Goal: Task Accomplishment & Management: Use online tool/utility

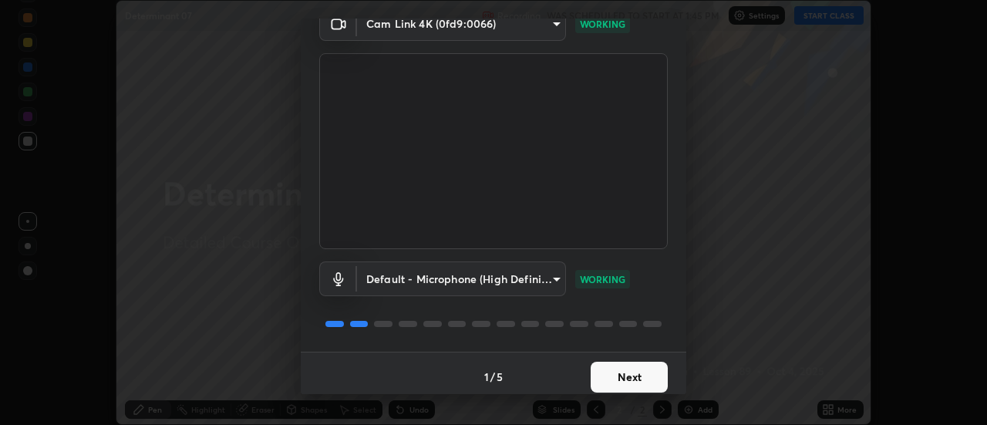
scroll to position [81, 0]
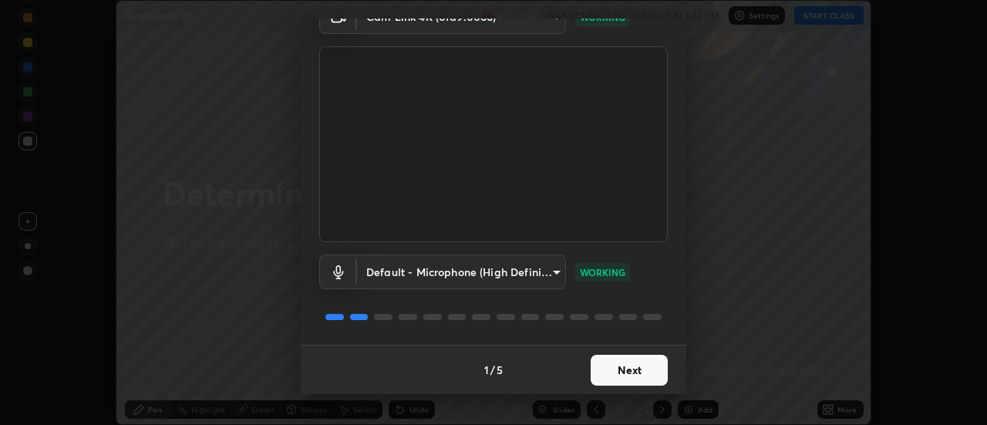
click at [631, 370] on button "Next" at bounding box center [628, 370] width 77 height 31
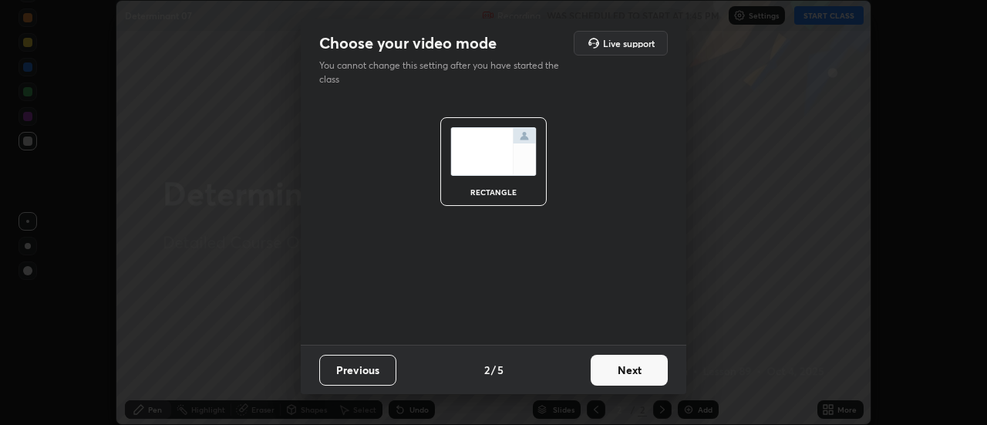
click at [635, 369] on button "Next" at bounding box center [628, 370] width 77 height 31
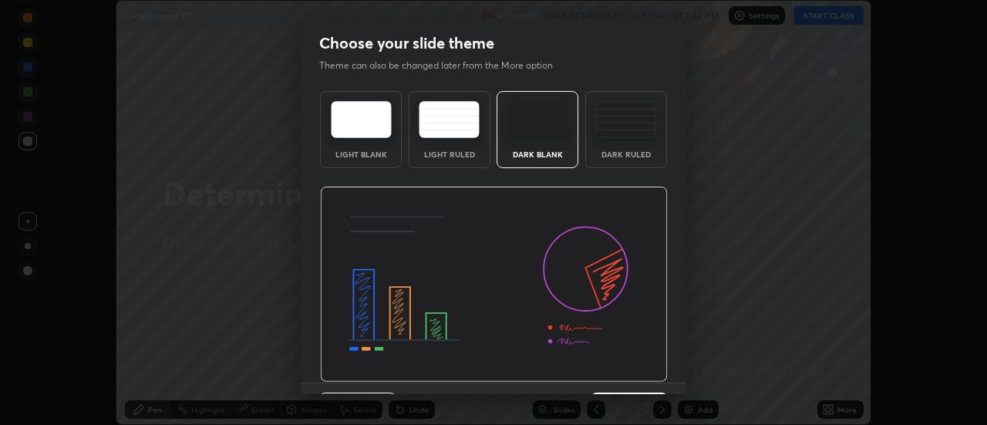
click at [639, 150] on div "Dark Ruled" at bounding box center [626, 154] width 62 height 8
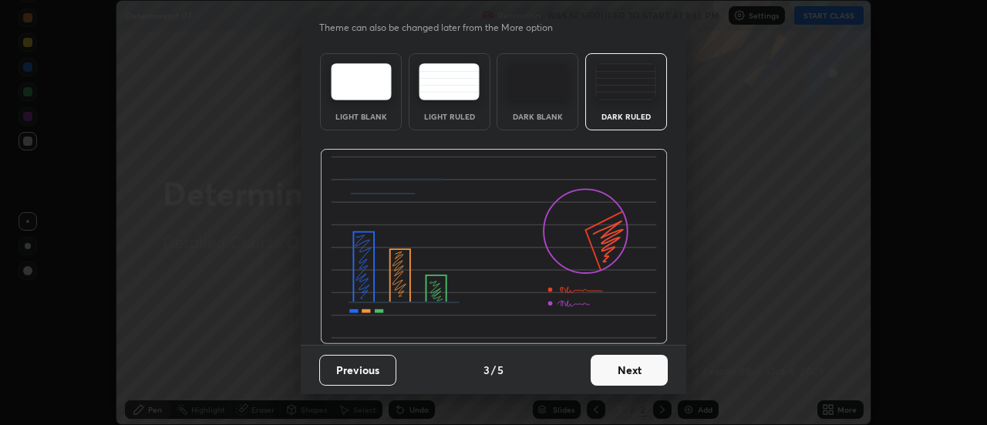
click at [644, 368] on button "Next" at bounding box center [628, 370] width 77 height 31
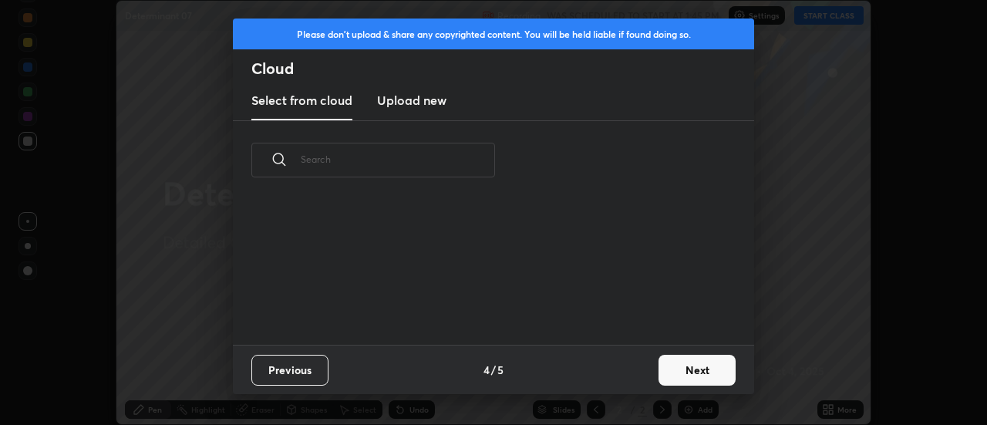
scroll to position [145, 495]
click at [685, 370] on button "Next" at bounding box center [696, 370] width 77 height 31
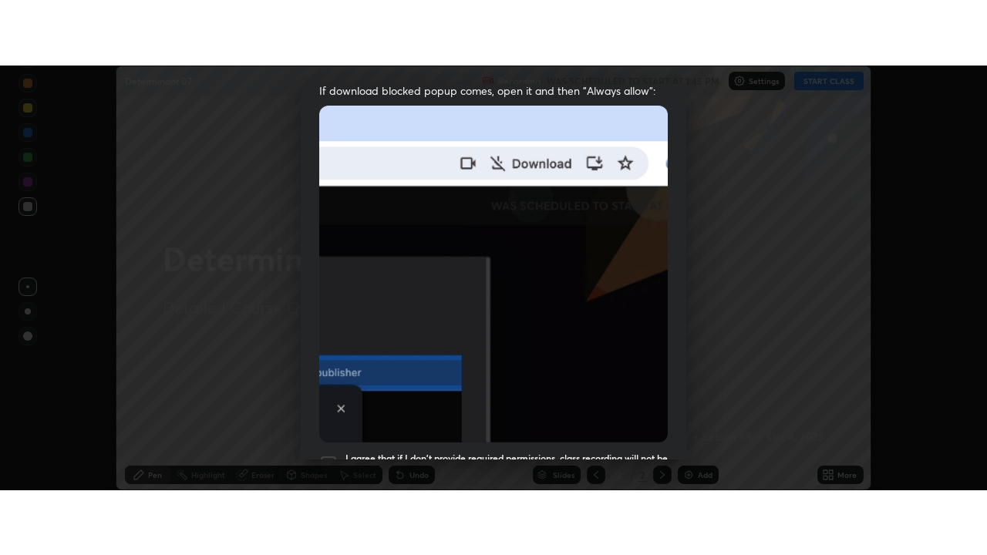
scroll to position [395, 0]
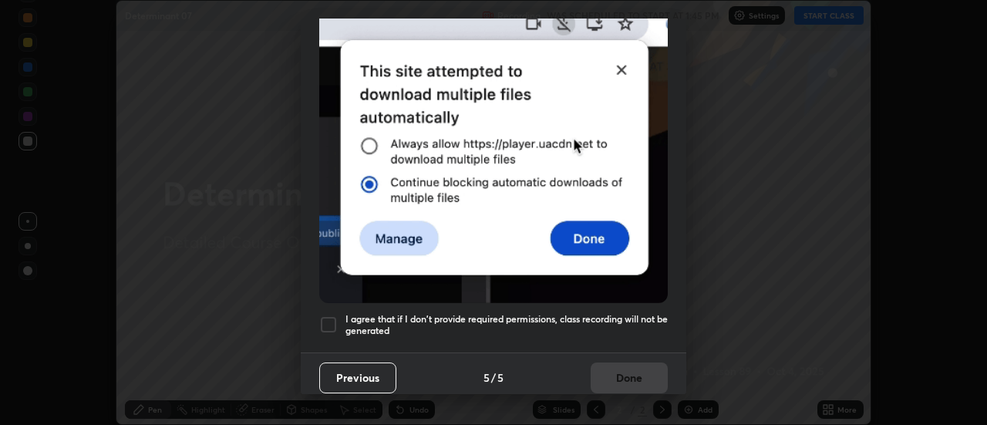
click at [624, 314] on h5 "I agree that if I don't provide required permissions, class recording will not …" at bounding box center [506, 325] width 322 height 24
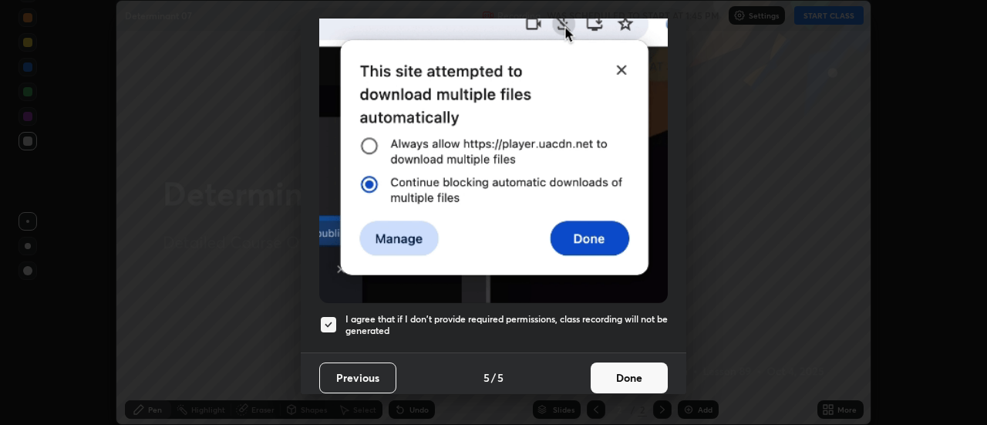
click at [626, 371] on button "Done" at bounding box center [628, 377] width 77 height 31
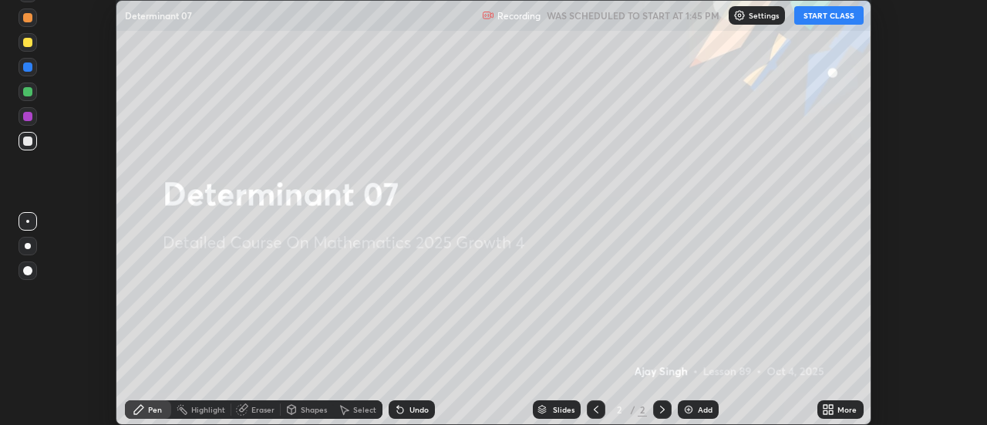
click at [831, 411] on icon at bounding box center [831, 412] width 4 height 4
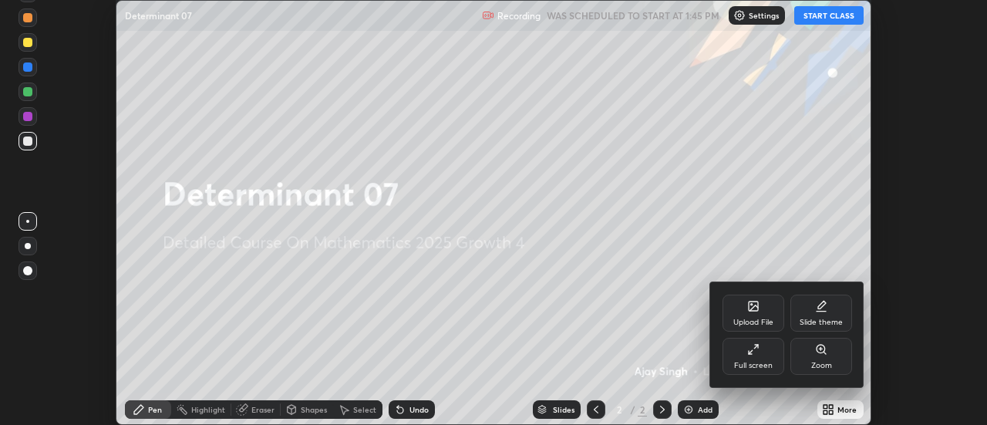
click at [741, 362] on div "Full screen" at bounding box center [753, 366] width 39 height 8
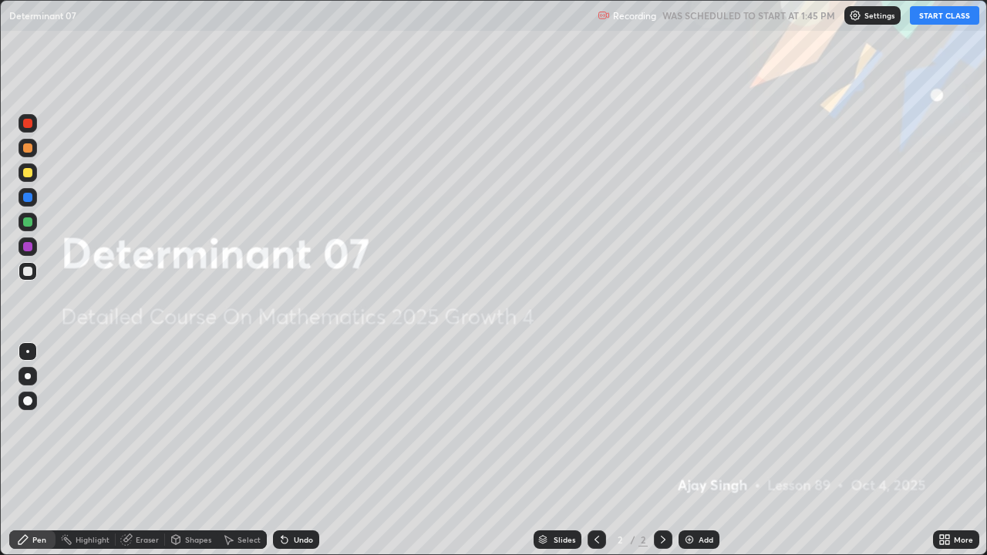
scroll to position [555, 987]
click at [938, 20] on button "START CLASS" at bounding box center [944, 15] width 69 height 19
click at [702, 424] on div "Add" at bounding box center [698, 539] width 41 height 19
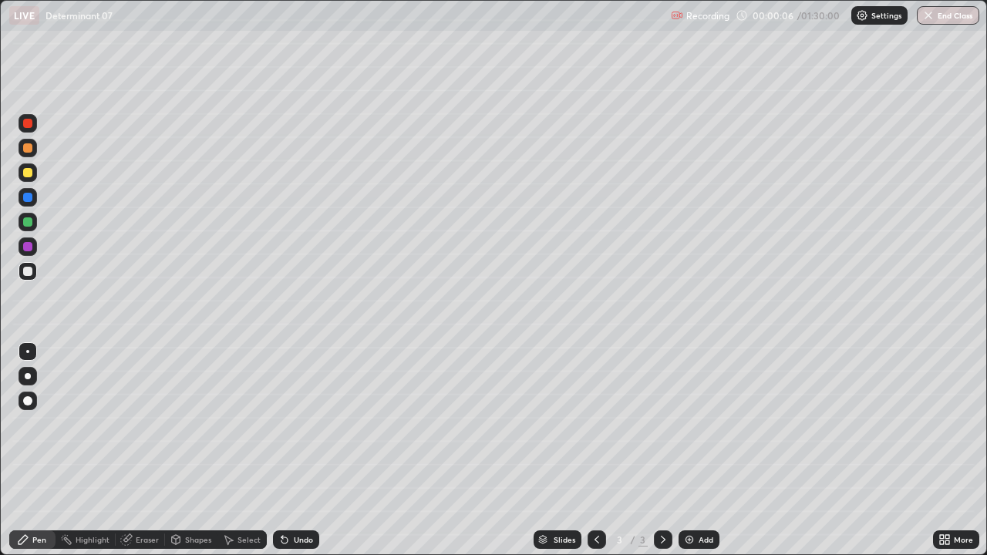
click at [29, 375] on div at bounding box center [28, 376] width 6 height 6
click at [701, 424] on div "Add" at bounding box center [705, 540] width 15 height 8
click at [952, 424] on div "More" at bounding box center [956, 539] width 46 height 19
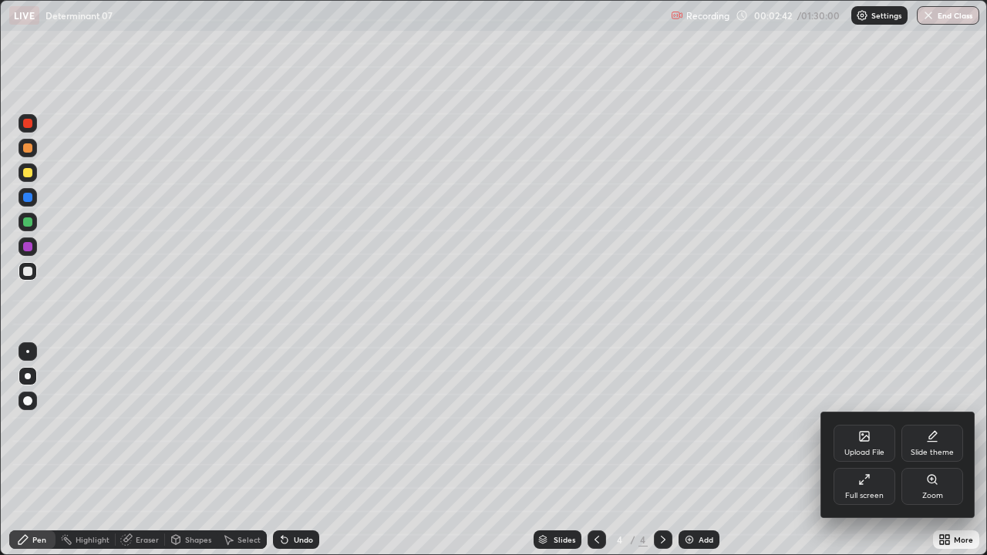
click at [856, 424] on div "Upload File" at bounding box center [864, 443] width 62 height 37
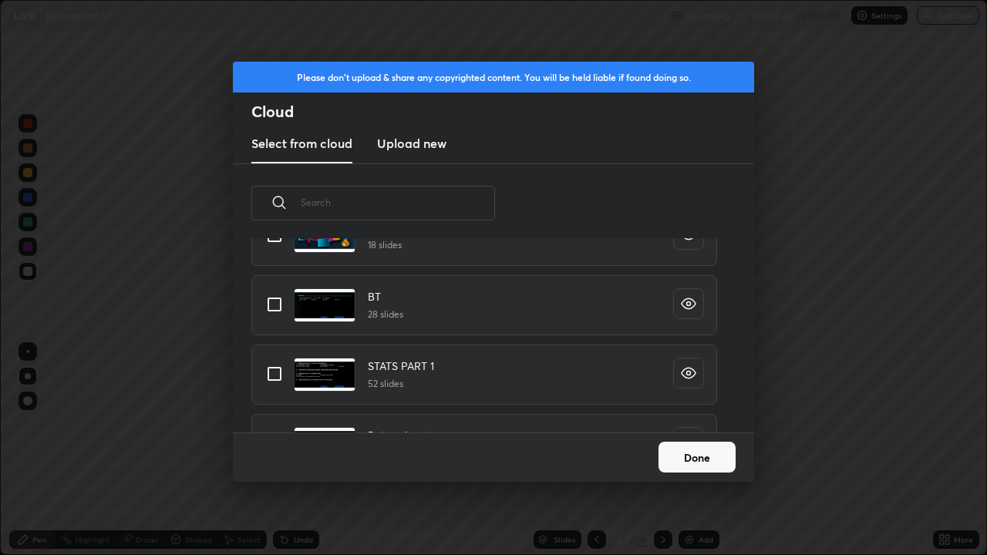
scroll to position [698, 0]
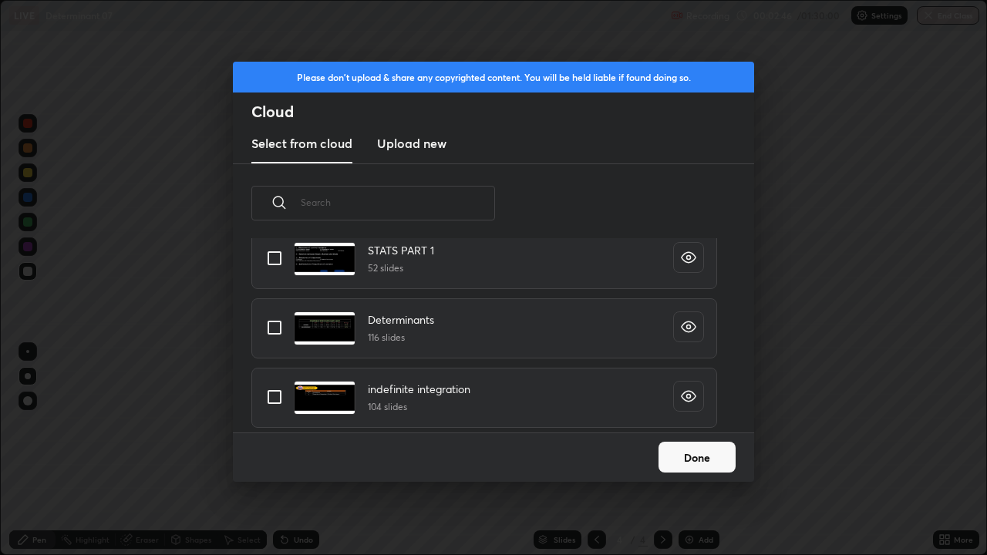
click at [267, 331] on input "grid" at bounding box center [274, 327] width 32 height 32
checkbox input "true"
click at [702, 424] on button "Done" at bounding box center [696, 457] width 77 height 31
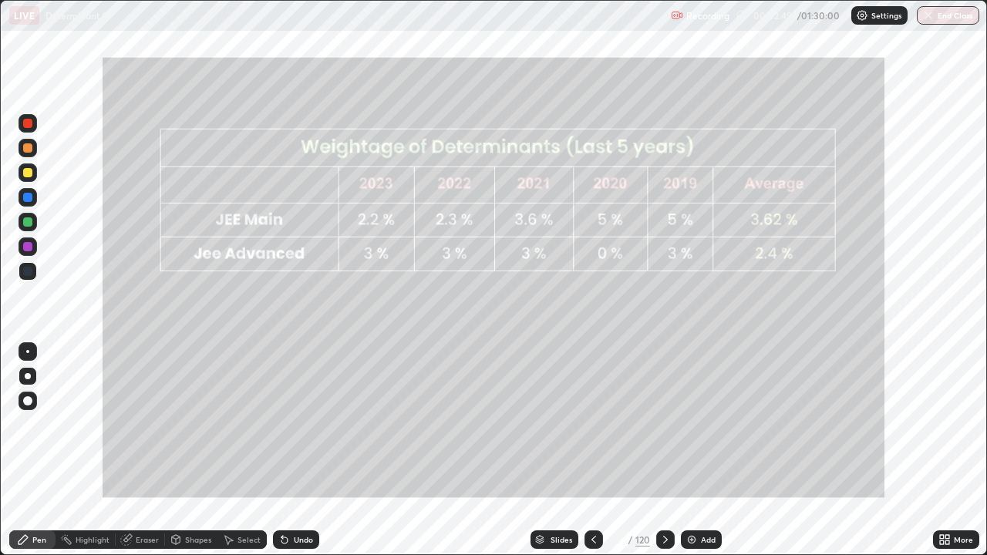
click at [567, 424] on div "Slides" at bounding box center [561, 540] width 22 height 8
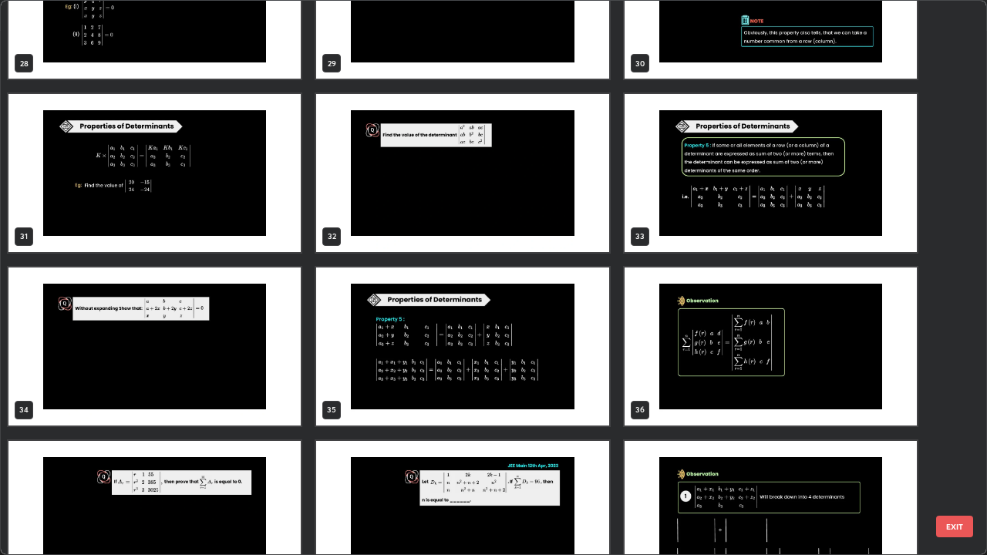
scroll to position [1651, 0]
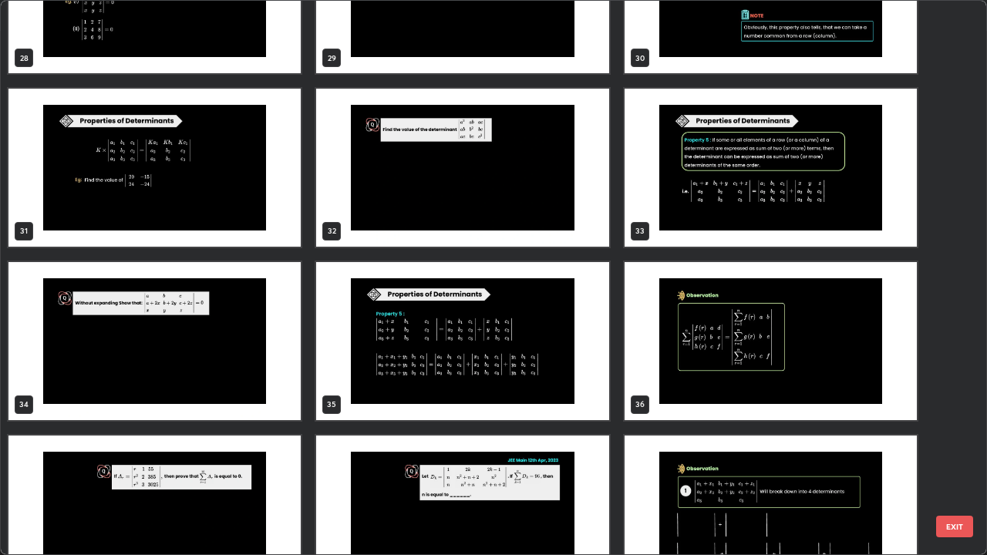
click at [229, 424] on img "grid" at bounding box center [154, 515] width 292 height 158
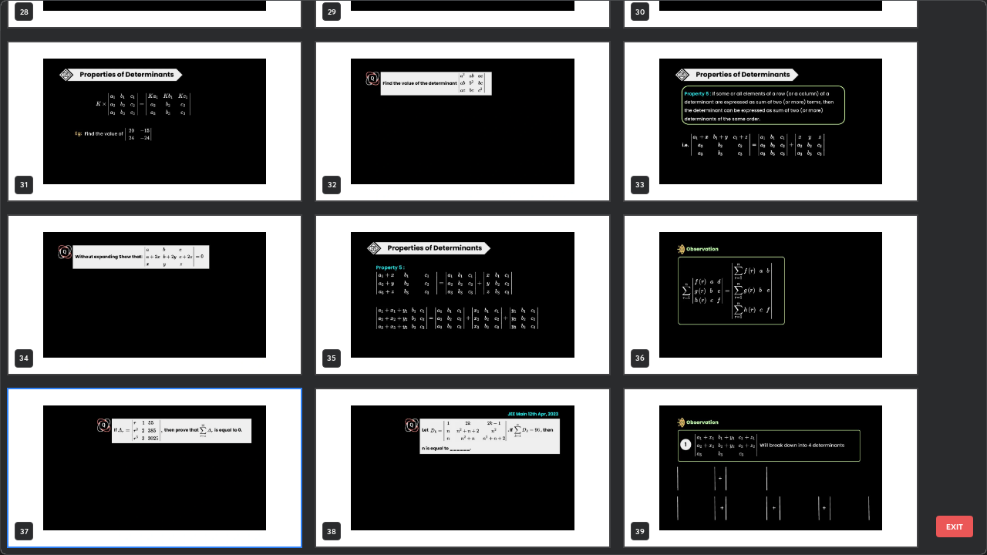
click at [721, 325] on img "grid" at bounding box center [770, 295] width 292 height 158
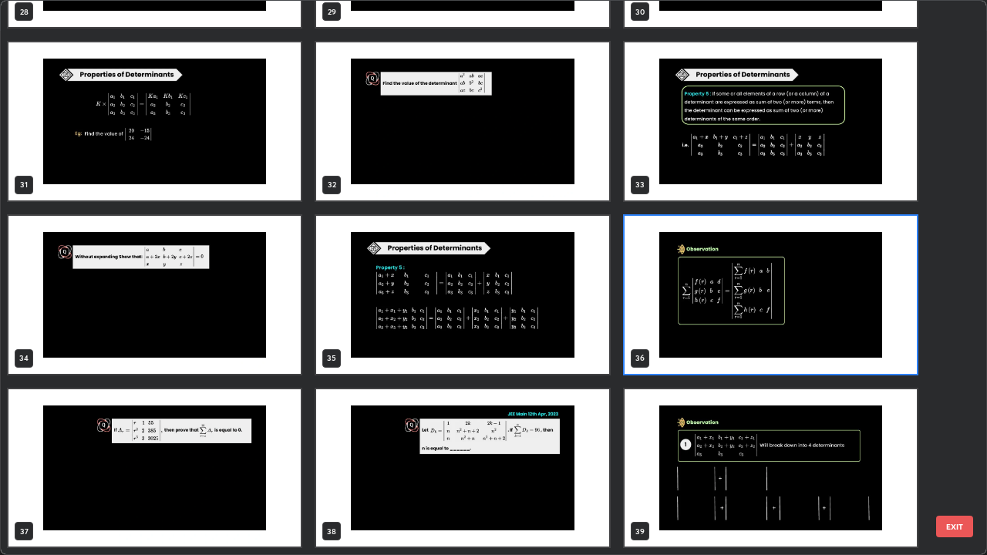
click at [720, 324] on img "grid" at bounding box center [770, 295] width 292 height 158
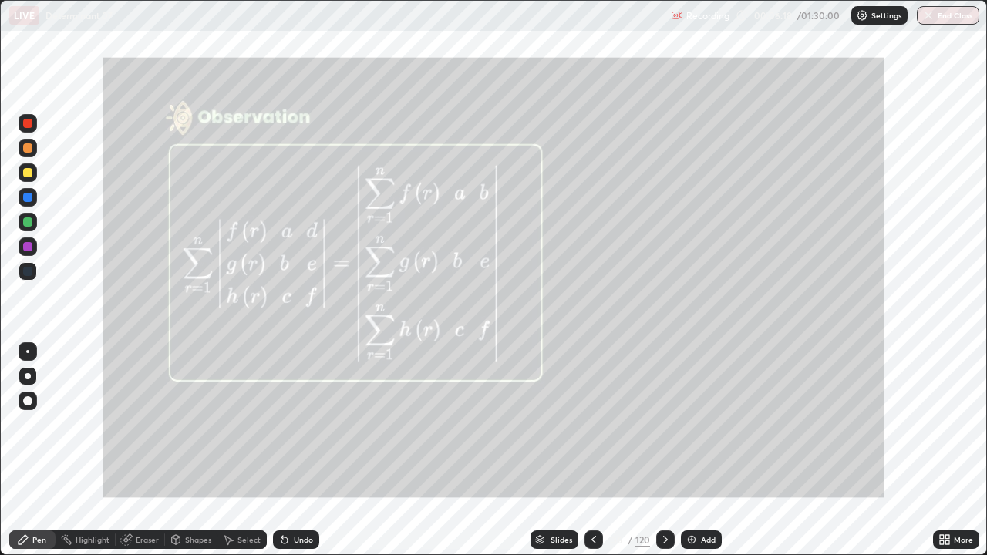
click at [25, 155] on div at bounding box center [28, 148] width 19 height 19
click at [708, 424] on div "Add" at bounding box center [701, 539] width 41 height 19
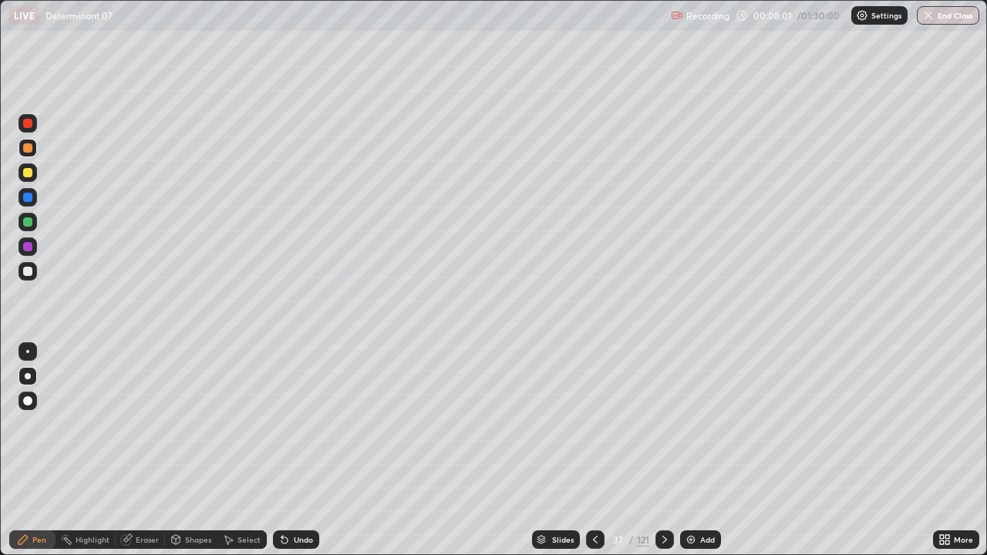
click at [595, 424] on icon at bounding box center [595, 540] width 5 height 8
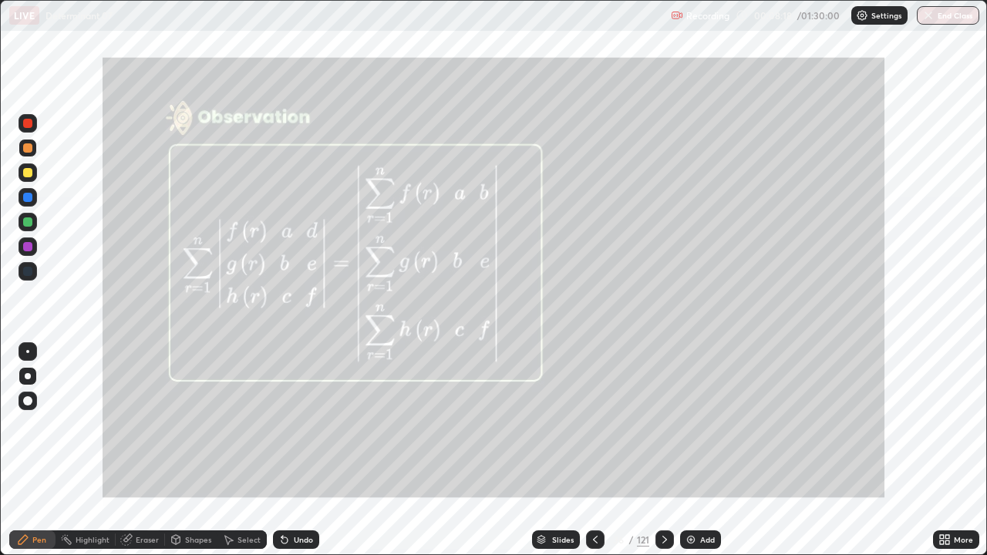
click at [663, 424] on icon at bounding box center [664, 539] width 12 height 12
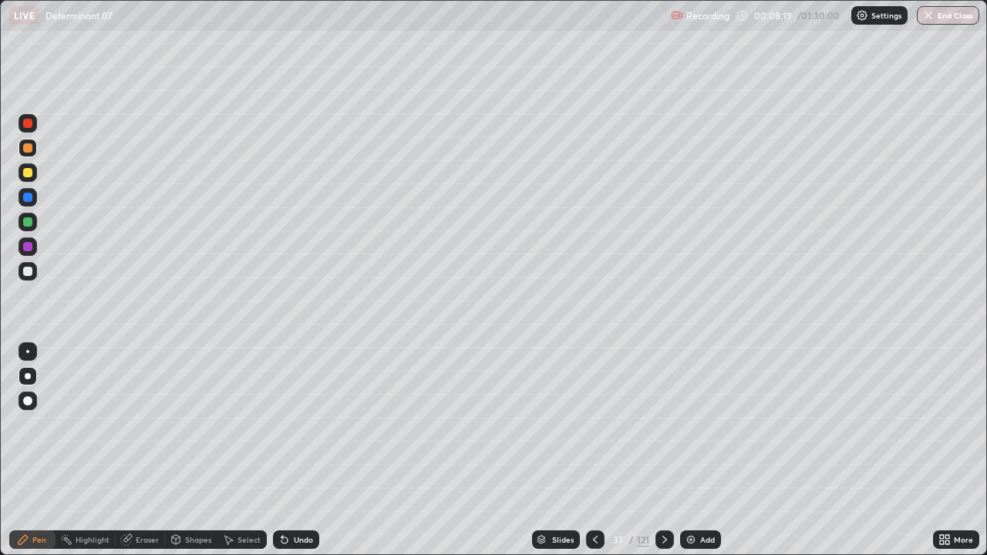
click at [664, 424] on icon at bounding box center [664, 540] width 5 height 8
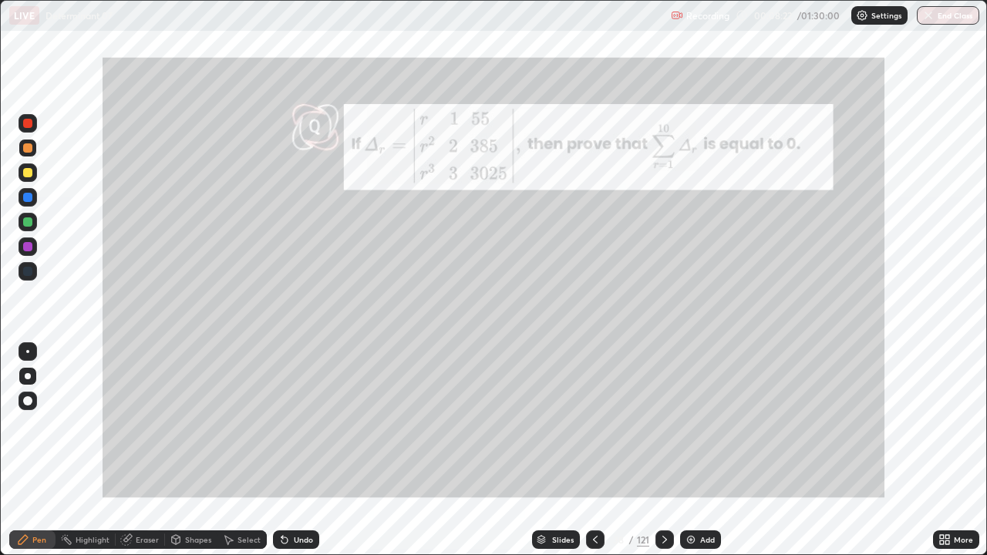
click at [947, 424] on icon at bounding box center [947, 537] width 4 height 4
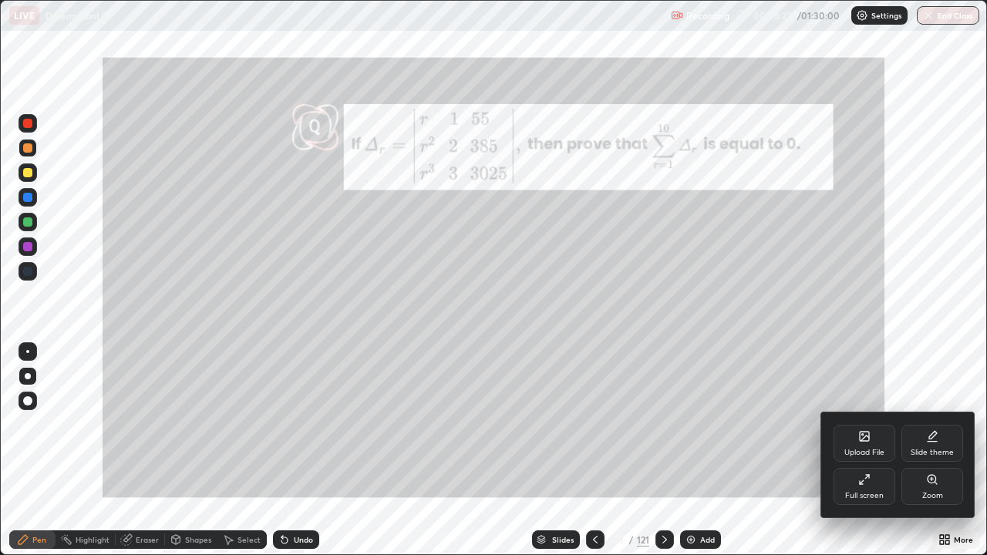
click at [929, 424] on icon at bounding box center [931, 479] width 8 height 8
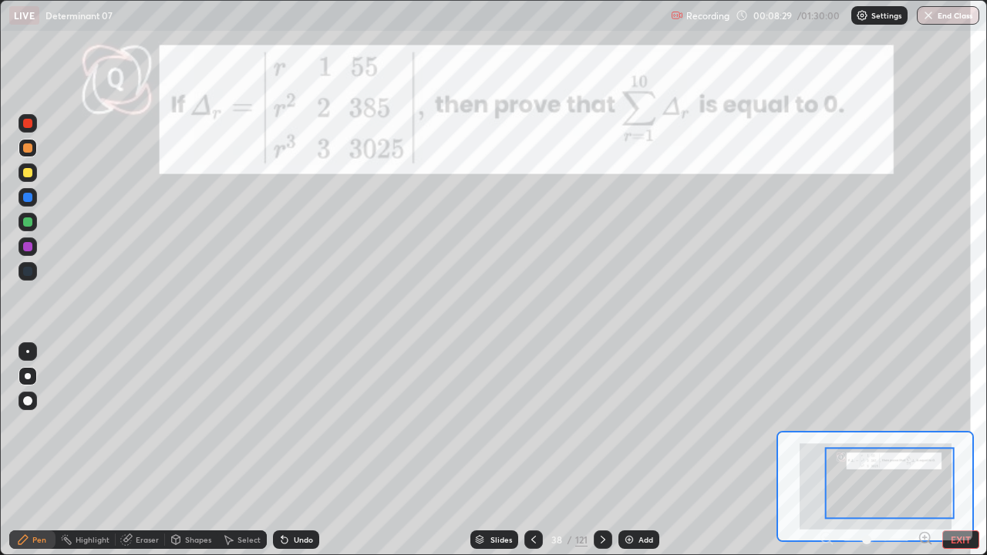
click at [29, 173] on div at bounding box center [27, 172] width 9 height 9
click at [298, 424] on div "Undo" at bounding box center [303, 540] width 19 height 8
click at [601, 424] on icon at bounding box center [603, 539] width 12 height 12
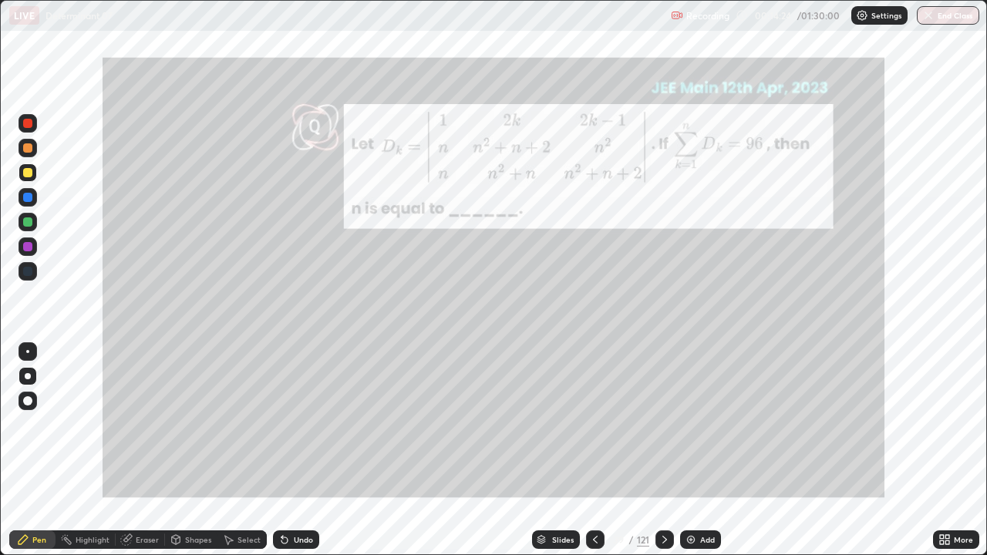
click at [948, 424] on icon at bounding box center [947, 537] width 4 height 4
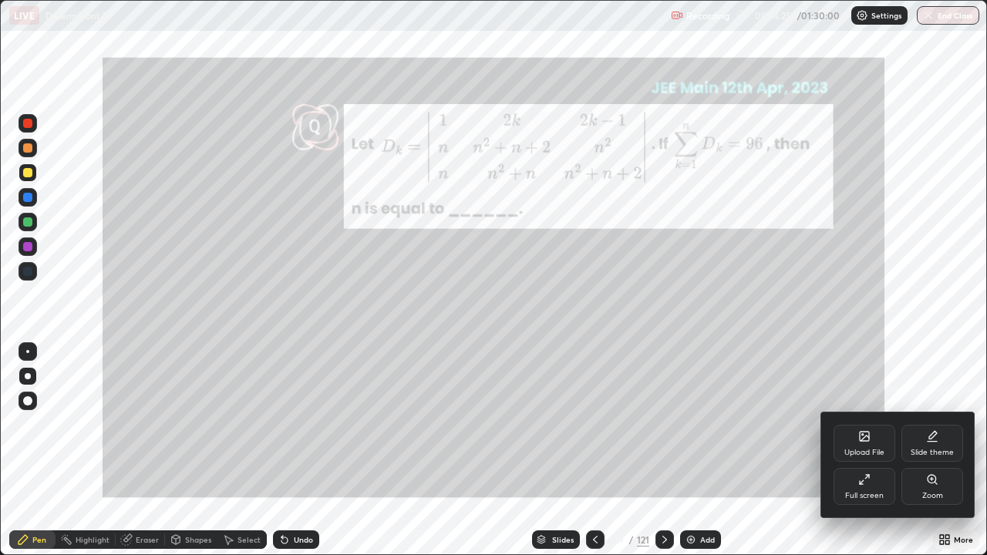
click at [941, 424] on div "Zoom" at bounding box center [932, 486] width 62 height 37
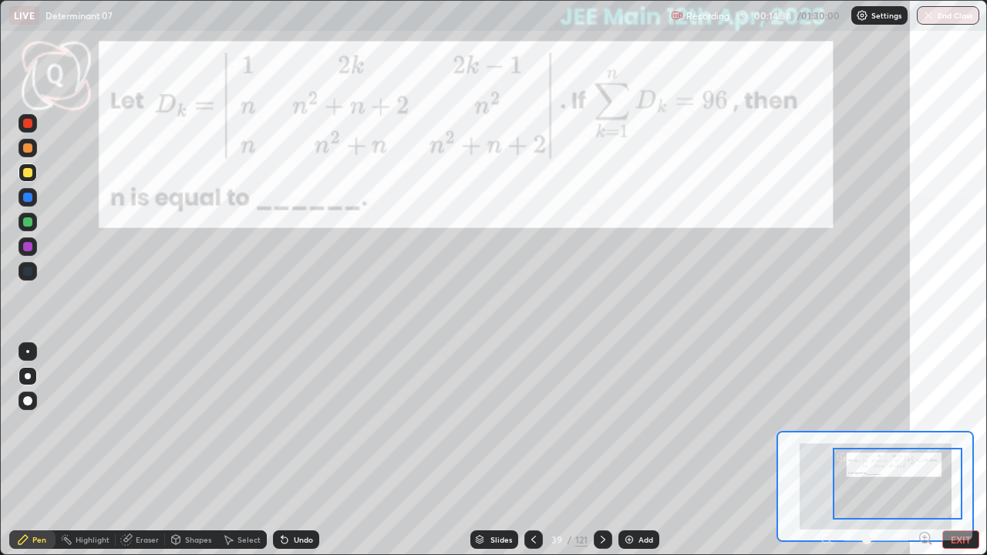
click at [29, 220] on div at bounding box center [27, 221] width 9 height 9
click at [603, 424] on icon at bounding box center [603, 539] width 12 height 12
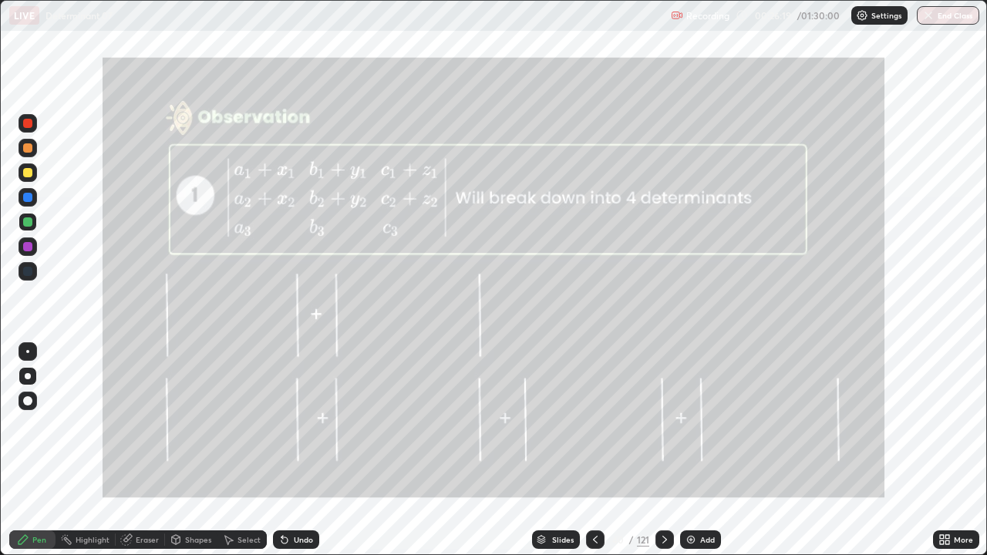
click at [663, 424] on icon at bounding box center [664, 539] width 12 height 12
click at [563, 424] on div "Slides" at bounding box center [563, 540] width 22 height 8
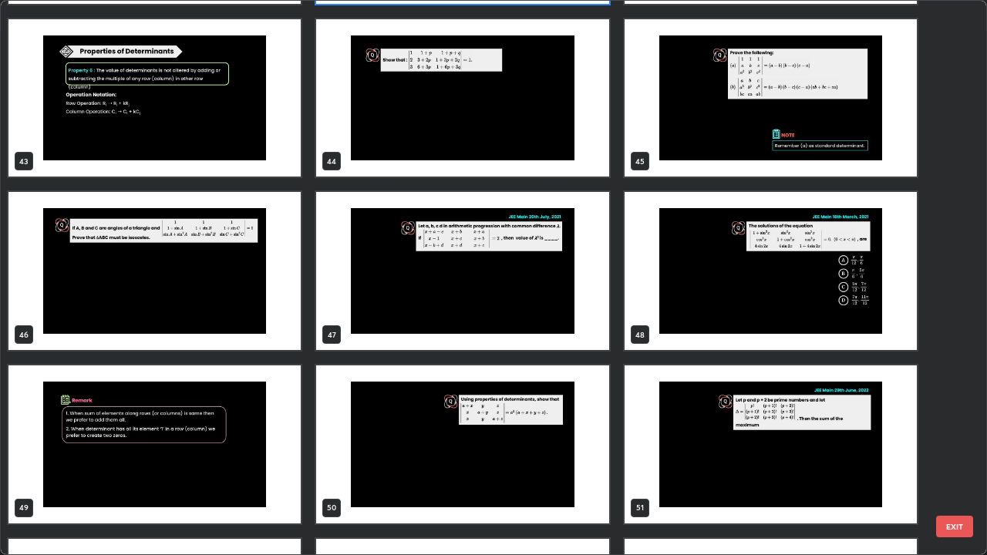
scroll to position [2415, 0]
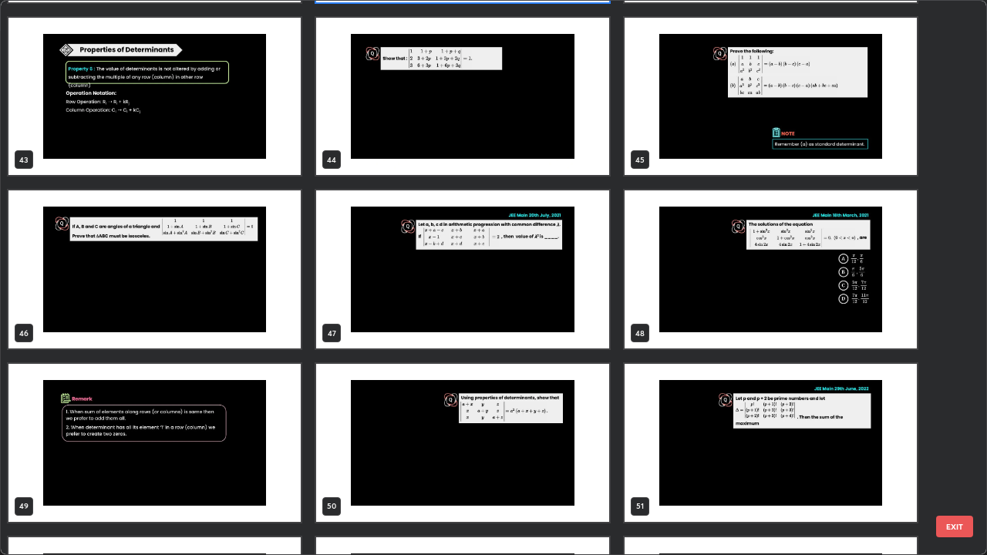
click at [145, 274] on img "grid" at bounding box center [154, 269] width 292 height 158
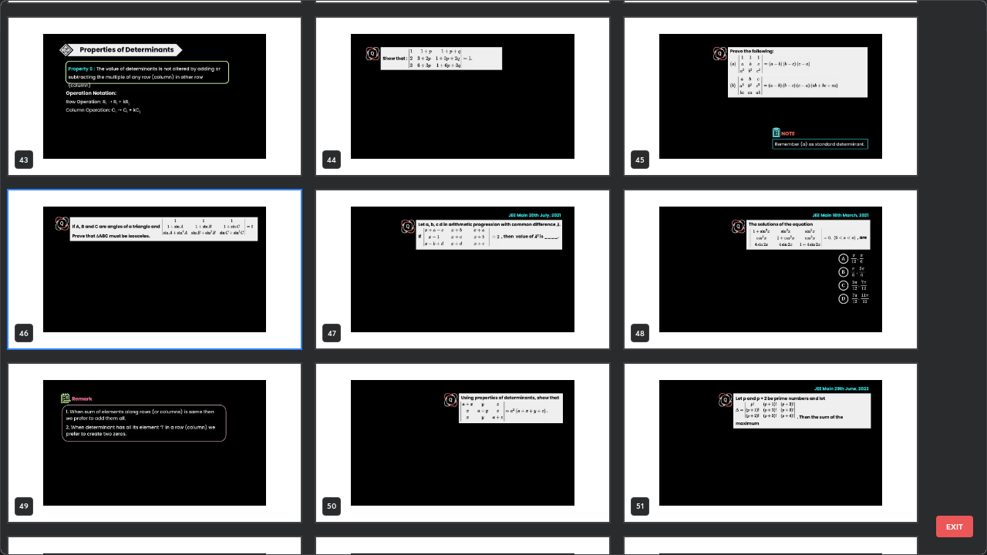
click at [151, 269] on img "grid" at bounding box center [154, 269] width 292 height 158
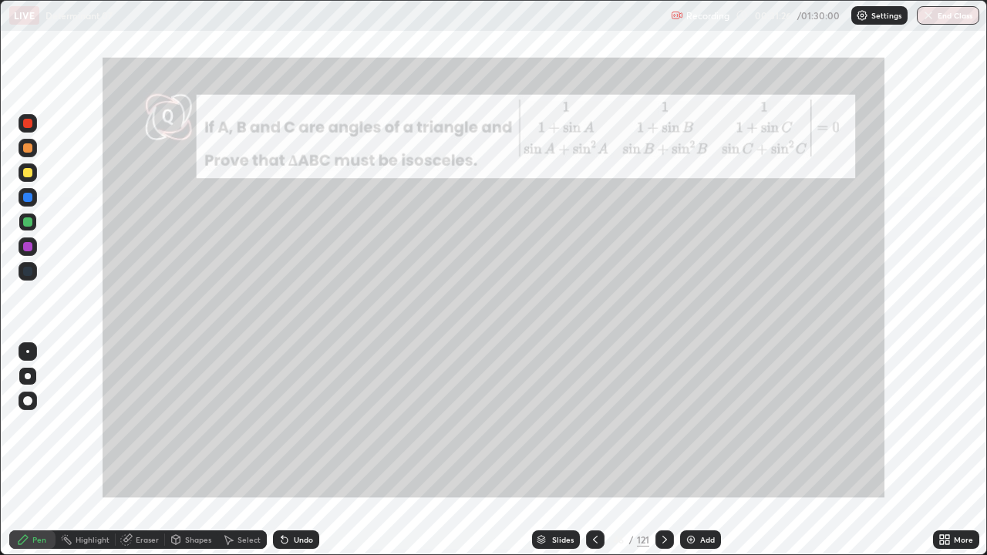
click at [29, 152] on div at bounding box center [27, 147] width 9 height 9
click at [146, 424] on div "Eraser" at bounding box center [140, 539] width 49 height 19
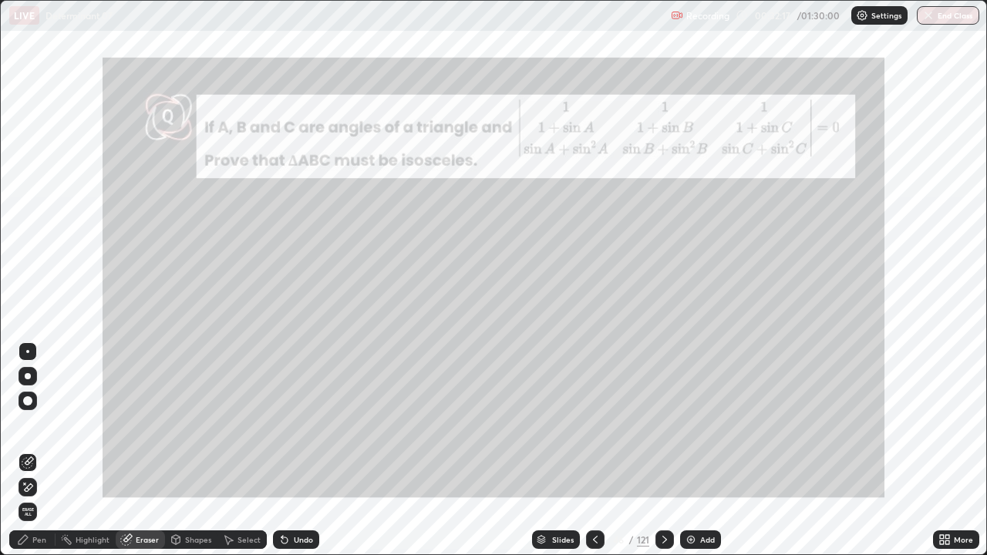
click at [150, 424] on div "Eraser" at bounding box center [147, 540] width 23 height 8
click at [28, 424] on span "Erase all" at bounding box center [27, 511] width 17 height 9
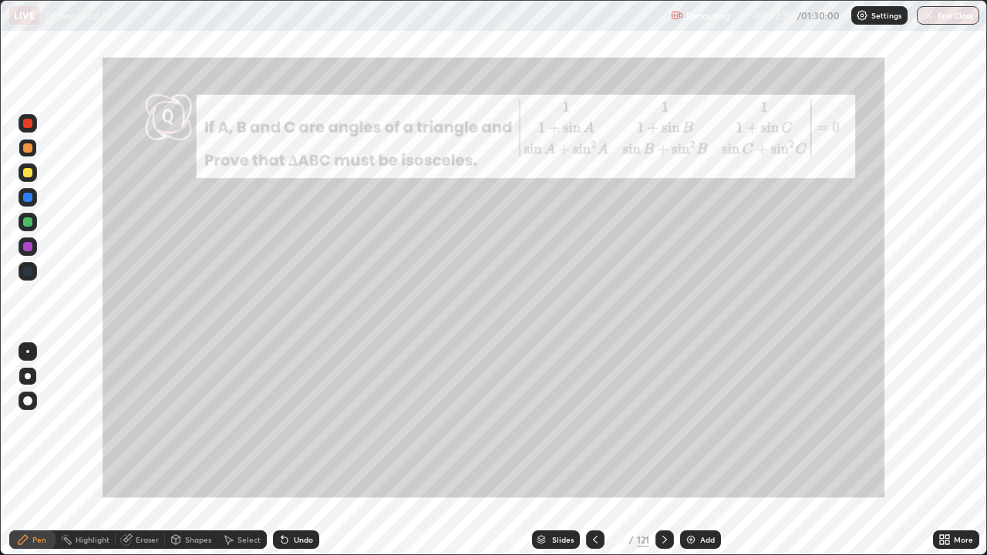
click at [35, 424] on div "Pen" at bounding box center [39, 540] width 14 height 8
click at [30, 170] on div at bounding box center [27, 172] width 9 height 9
click at [282, 424] on icon at bounding box center [284, 540] width 6 height 6
click at [294, 424] on div "Undo" at bounding box center [303, 540] width 19 height 8
click at [705, 424] on div "Add" at bounding box center [700, 539] width 41 height 19
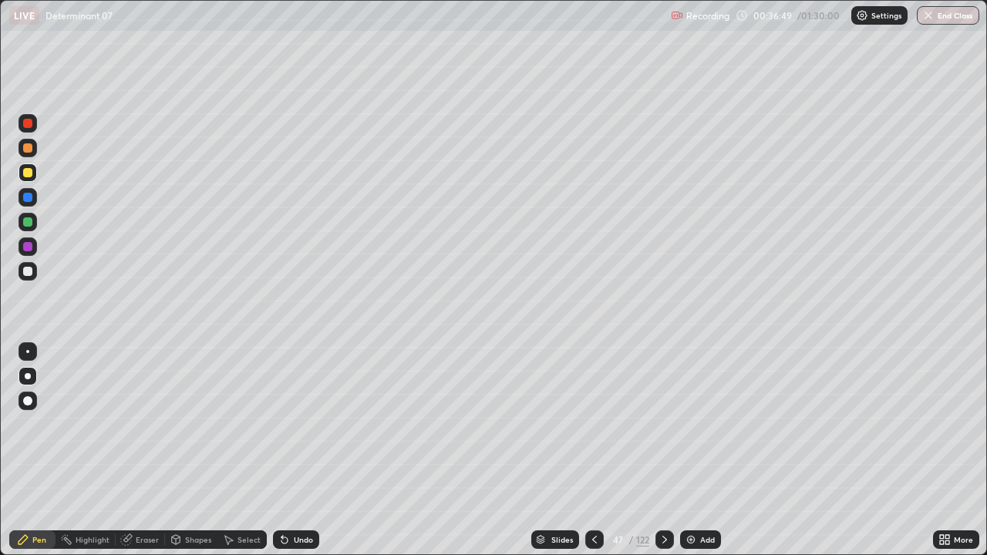
click at [593, 424] on icon at bounding box center [594, 539] width 12 height 12
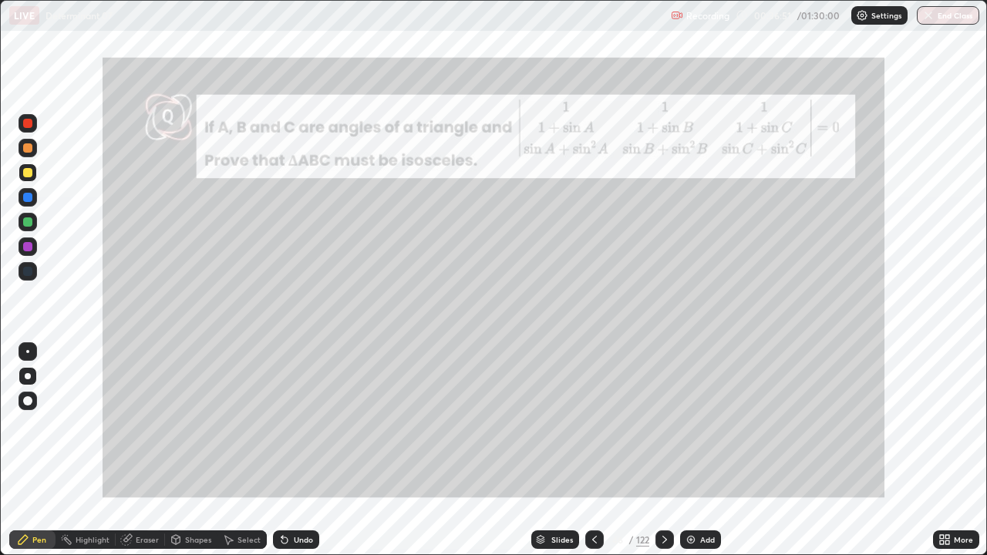
click at [663, 424] on icon at bounding box center [664, 539] width 12 height 12
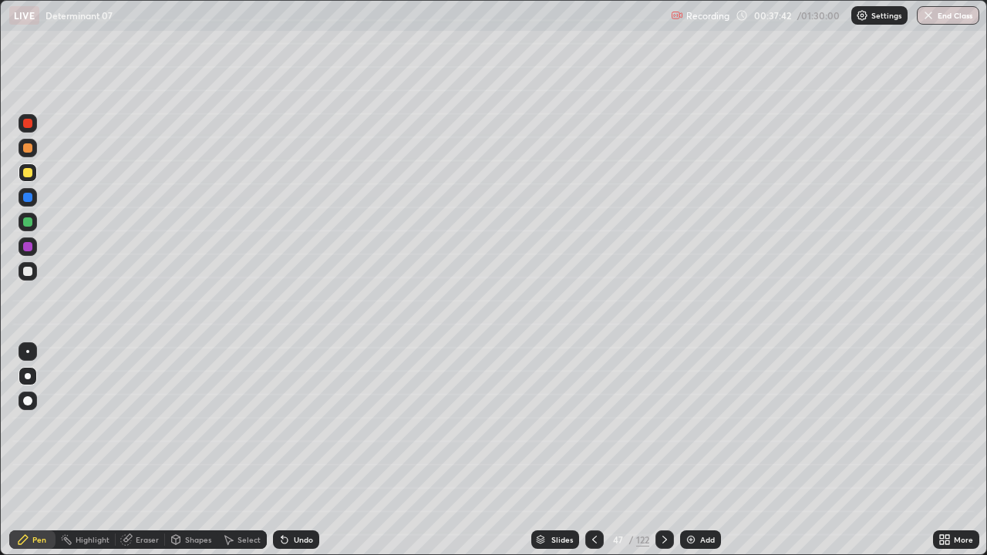
click at [592, 424] on icon at bounding box center [594, 540] width 5 height 8
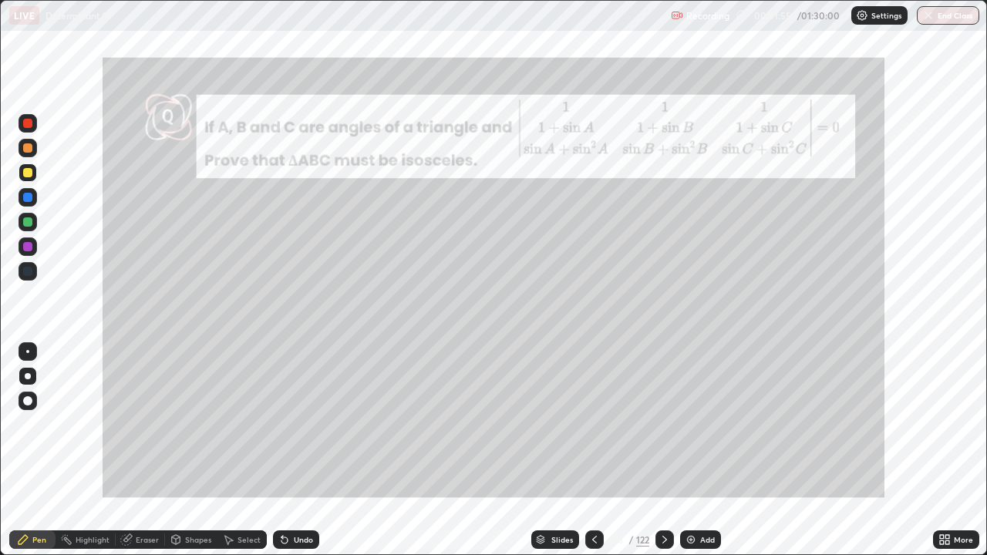
click at [661, 424] on icon at bounding box center [664, 539] width 12 height 12
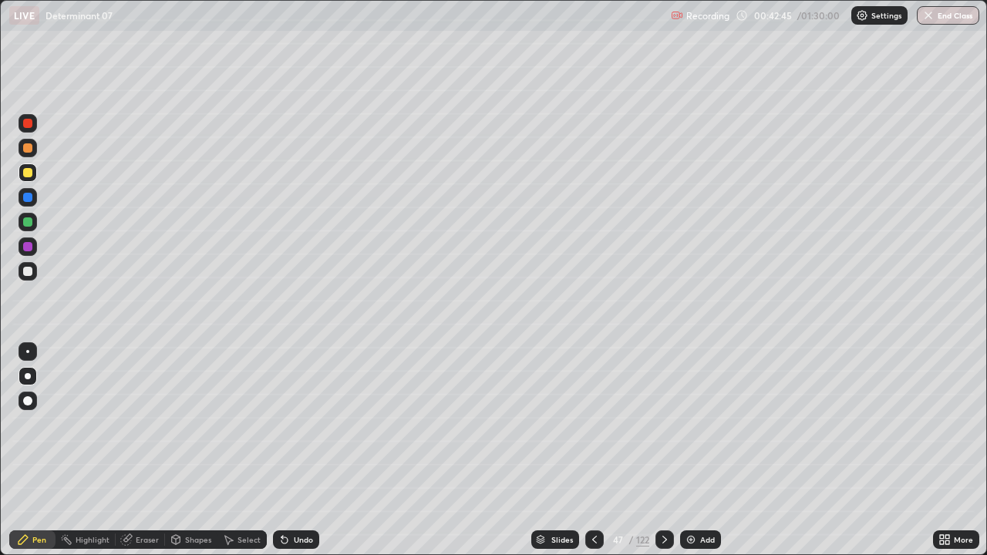
click at [663, 424] on icon at bounding box center [664, 539] width 12 height 12
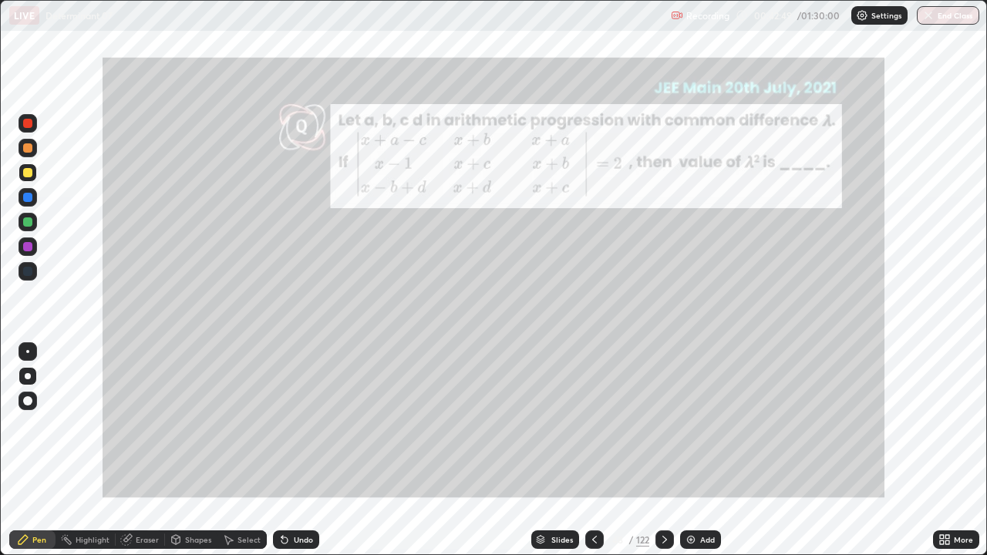
click at [671, 424] on div at bounding box center [664, 539] width 19 height 19
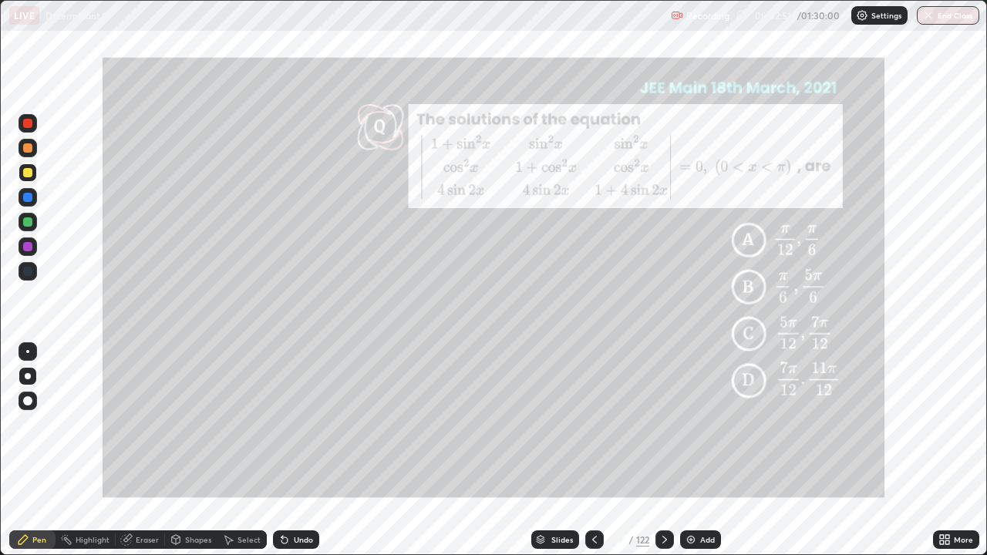
click at [662, 424] on icon at bounding box center [664, 539] width 12 height 12
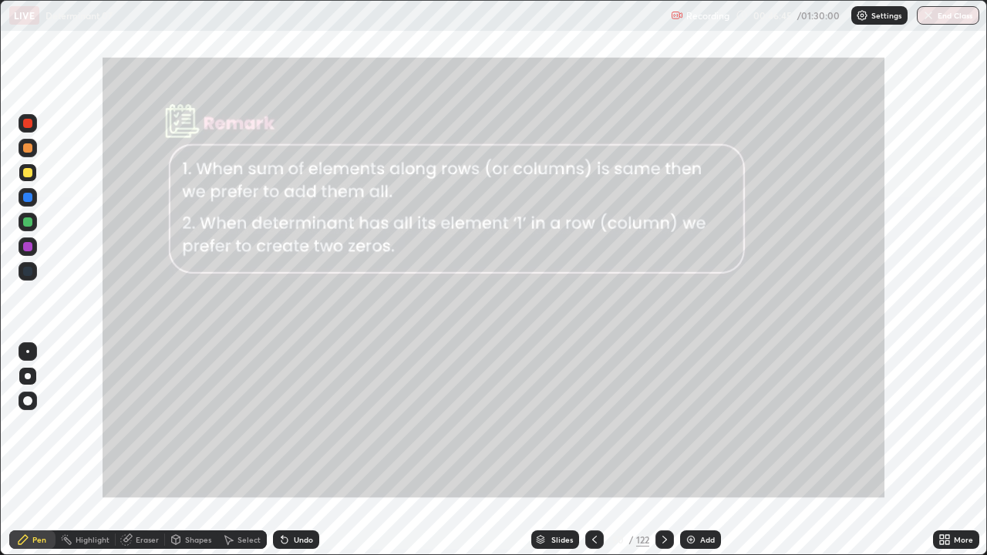
click at [661, 424] on icon at bounding box center [664, 539] width 12 height 12
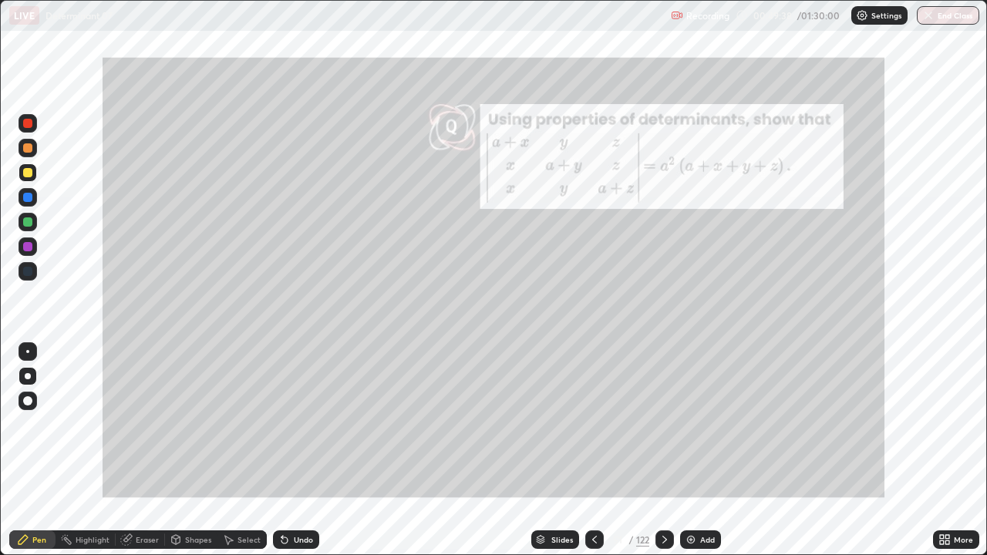
click at [29, 173] on div at bounding box center [27, 172] width 9 height 9
click at [657, 424] on div at bounding box center [664, 539] width 19 height 19
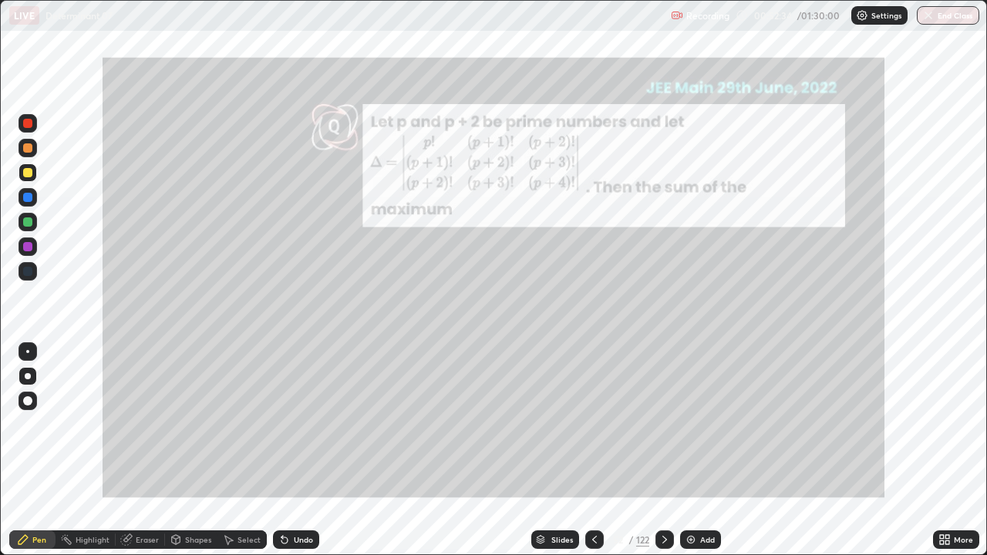
click at [665, 424] on icon at bounding box center [664, 539] width 12 height 12
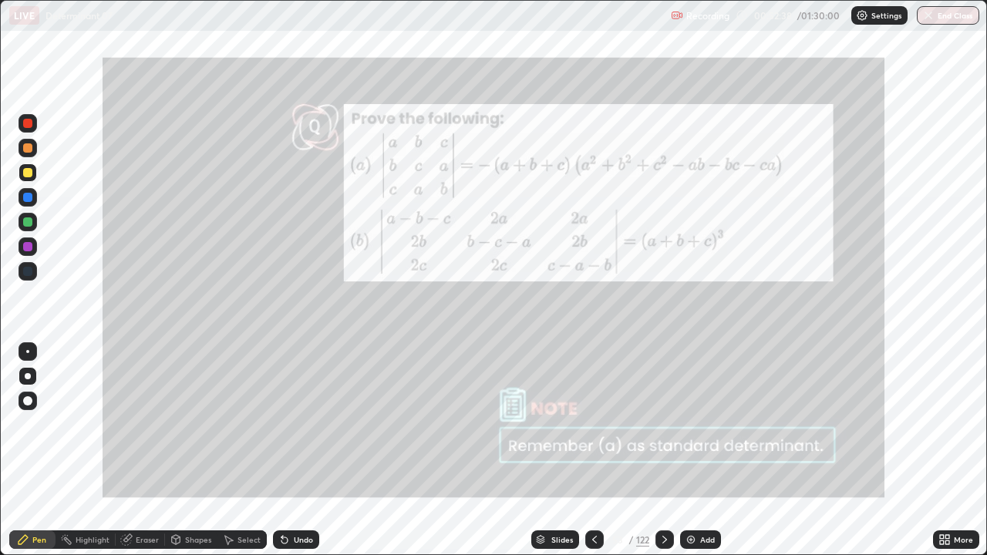
click at [664, 424] on icon at bounding box center [664, 539] width 12 height 12
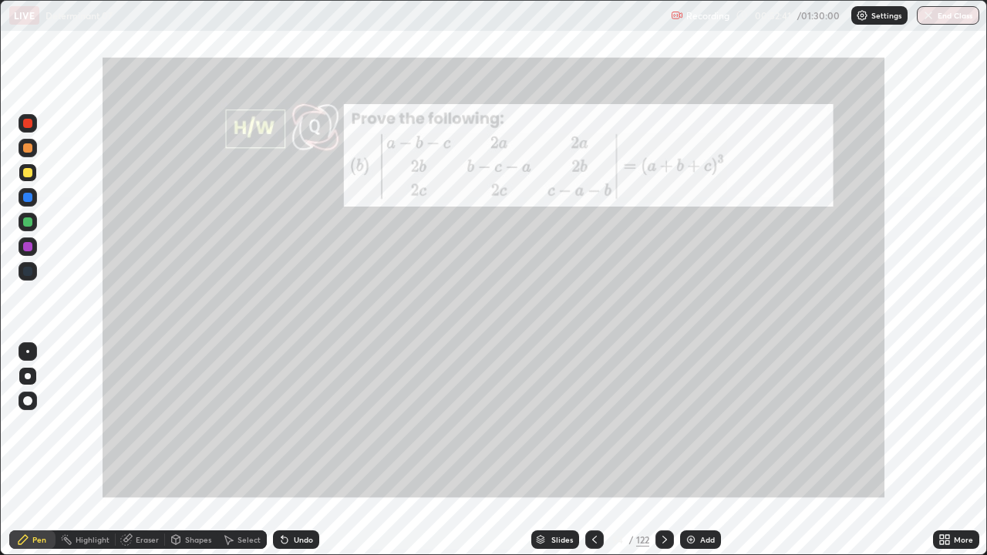
click at [663, 424] on icon at bounding box center [664, 539] width 12 height 12
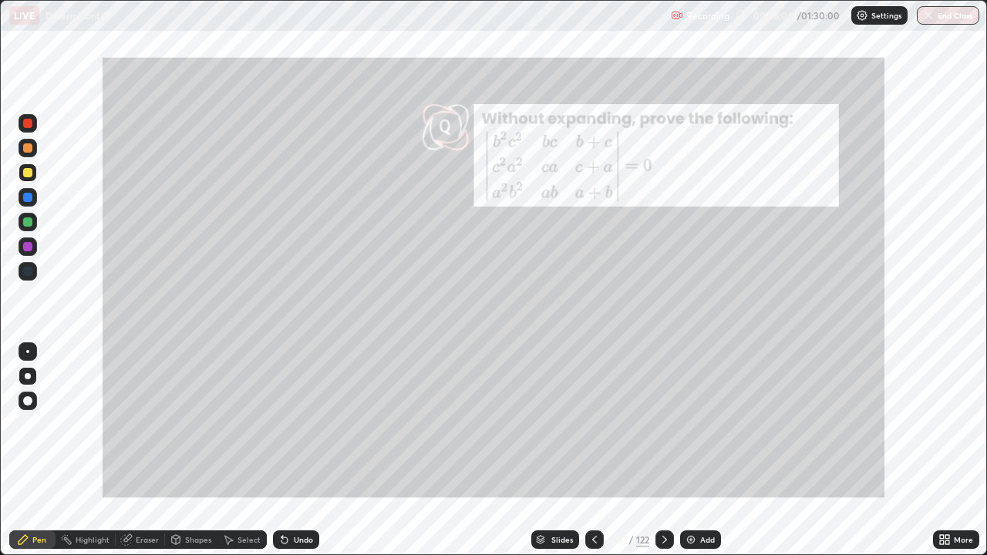
click at [143, 424] on div "Eraser" at bounding box center [147, 540] width 23 height 8
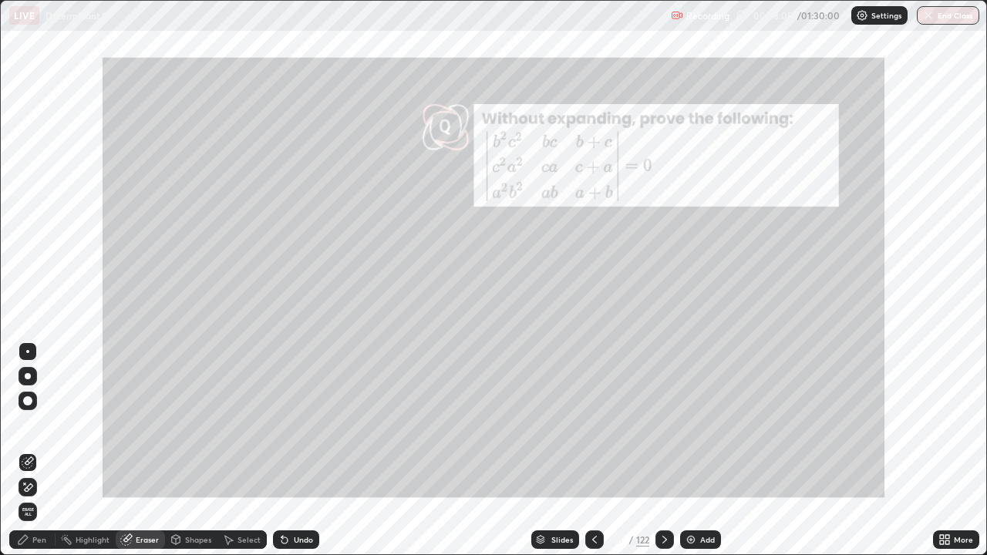
click at [29, 424] on icon at bounding box center [28, 487] width 12 height 13
click at [29, 424] on span "Erase all" at bounding box center [27, 511] width 17 height 9
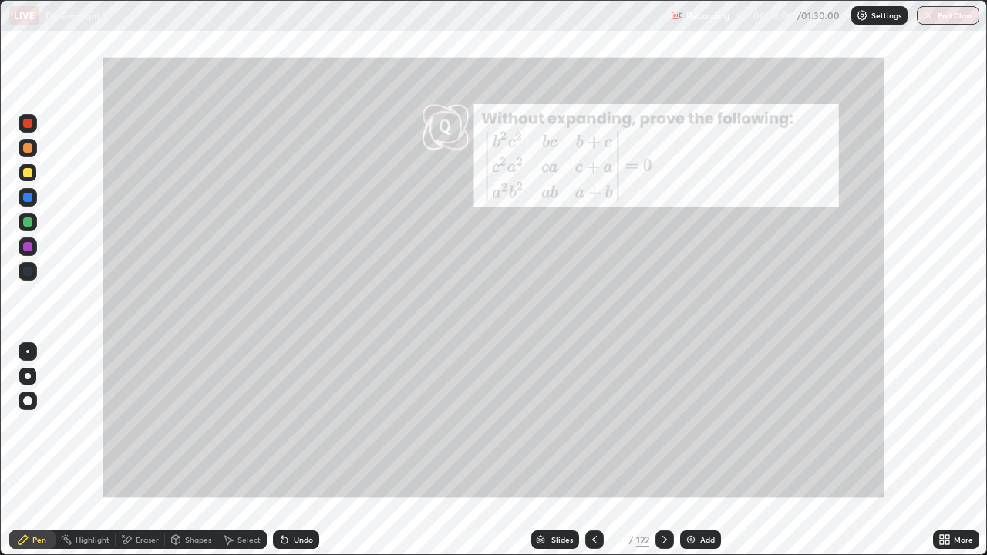
click at [30, 424] on div "Pen" at bounding box center [32, 539] width 46 height 19
click at [255, 424] on div "Select" at bounding box center [248, 540] width 23 height 8
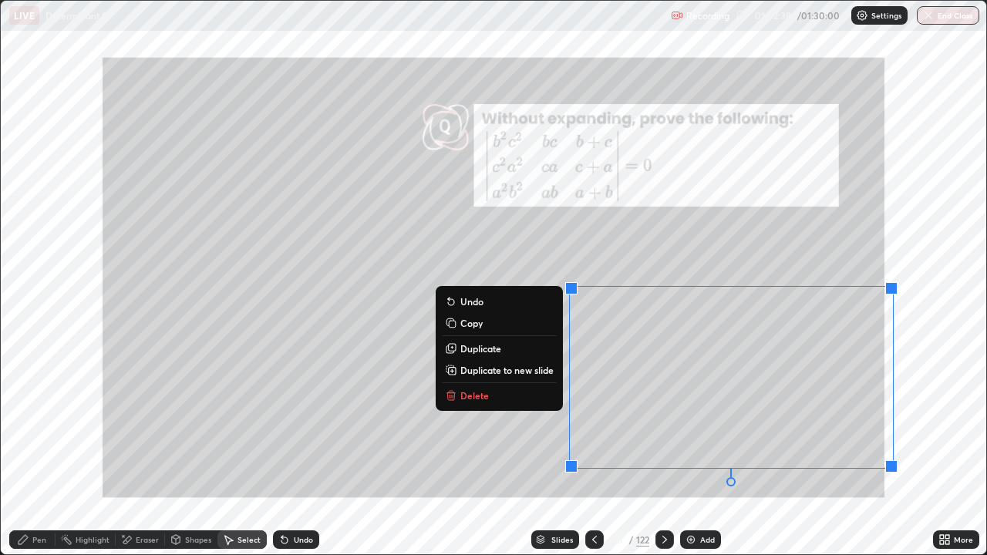
click at [551, 373] on p "Duplicate to new slide" at bounding box center [506, 370] width 93 height 12
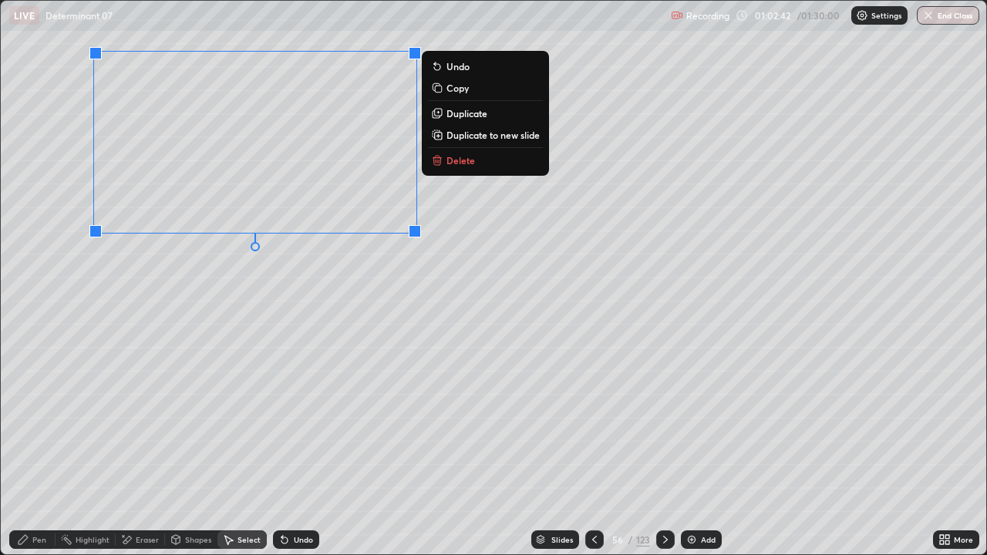
click at [39, 424] on div "Pen" at bounding box center [39, 540] width 14 height 8
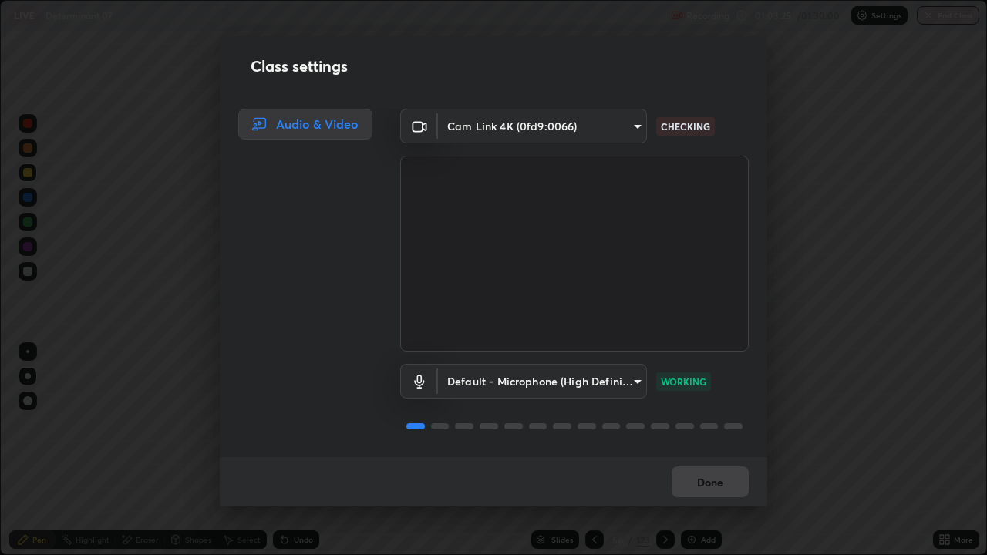
click at [722, 424] on button "Done" at bounding box center [709, 481] width 77 height 31
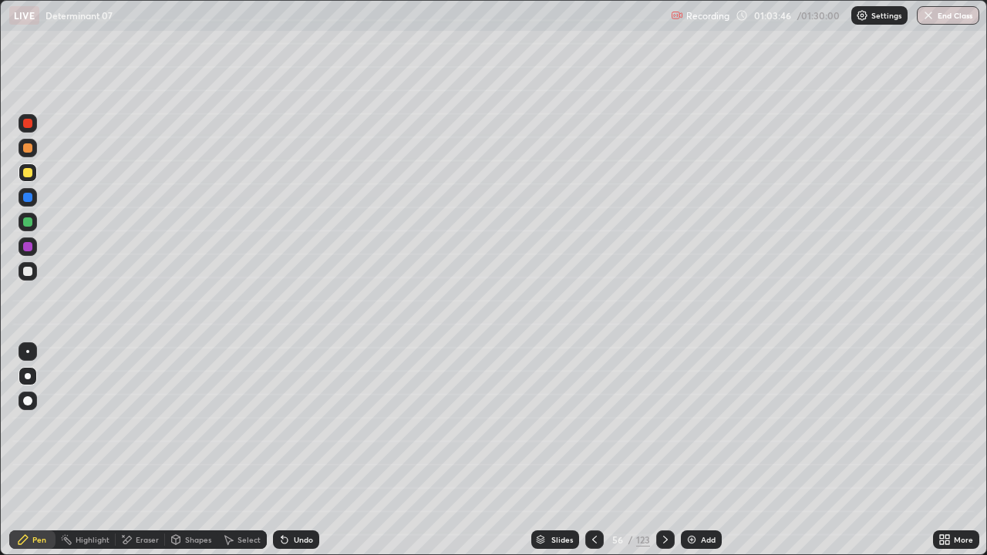
click at [593, 424] on icon at bounding box center [594, 539] width 12 height 12
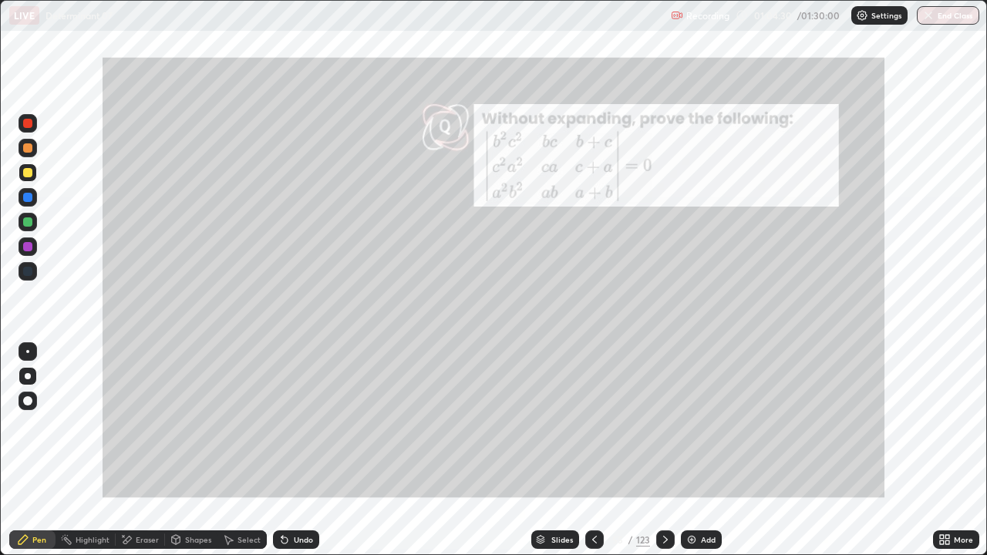
click at [708, 424] on div "Add" at bounding box center [708, 540] width 15 height 8
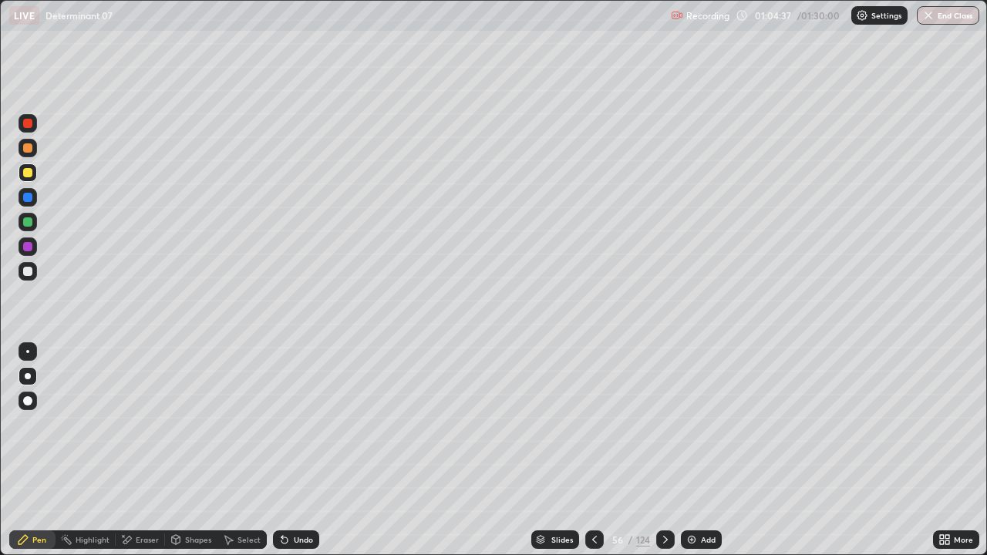
click at [595, 424] on icon at bounding box center [594, 539] width 12 height 12
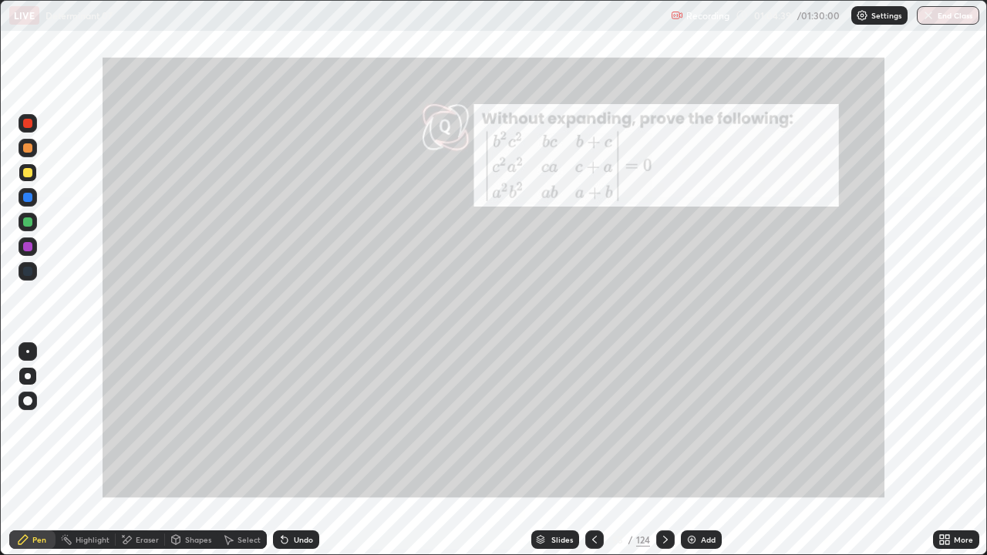
click at [662, 424] on icon at bounding box center [665, 539] width 12 height 12
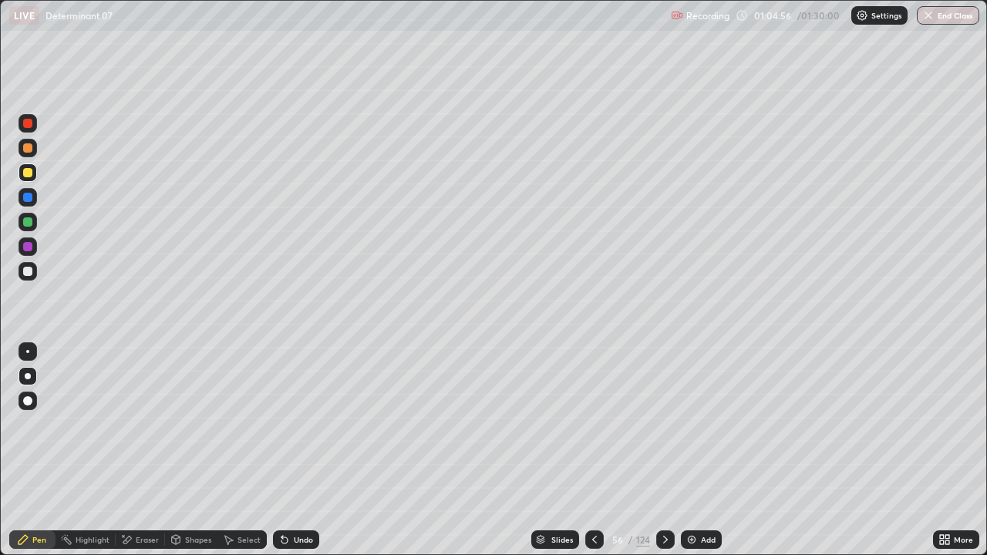
click at [251, 424] on div "Select" at bounding box center [248, 540] width 23 height 8
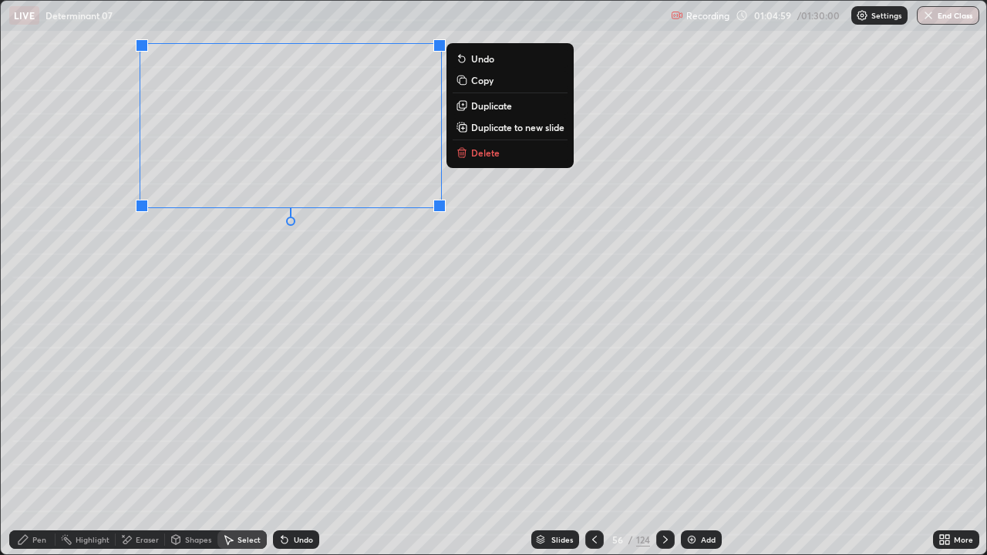
click at [510, 104] on p "Duplicate" at bounding box center [491, 105] width 41 height 12
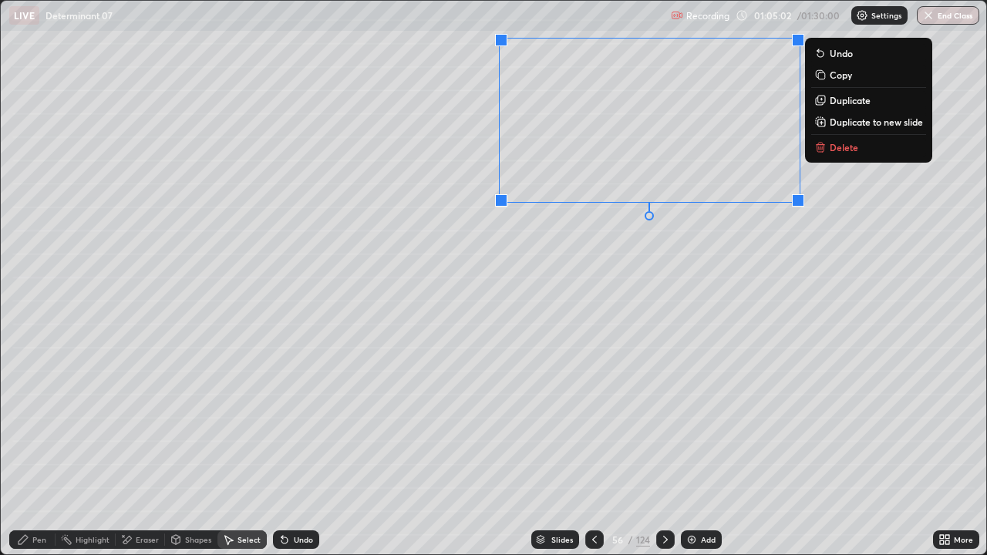
click at [42, 424] on div "Pen" at bounding box center [39, 540] width 14 height 8
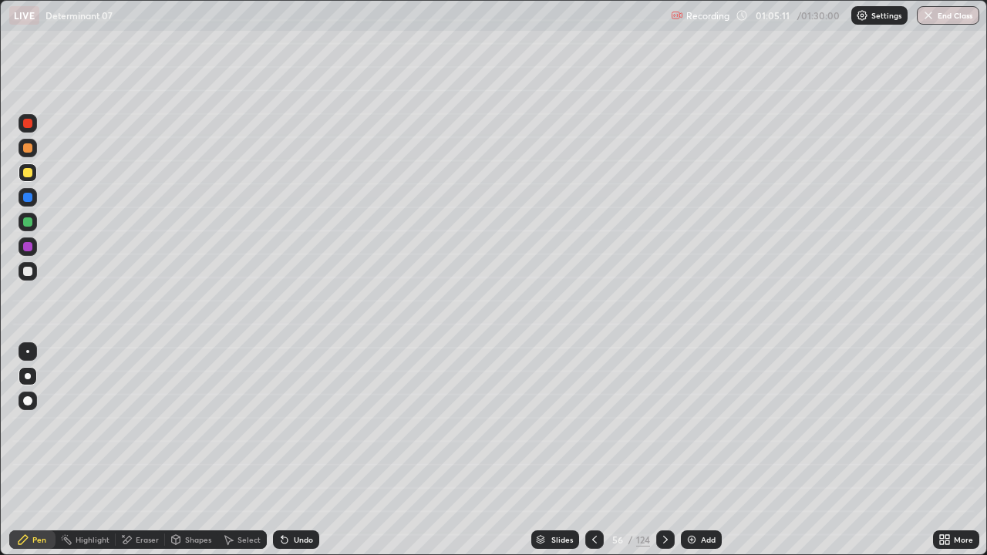
click at [593, 424] on icon at bounding box center [594, 539] width 12 height 12
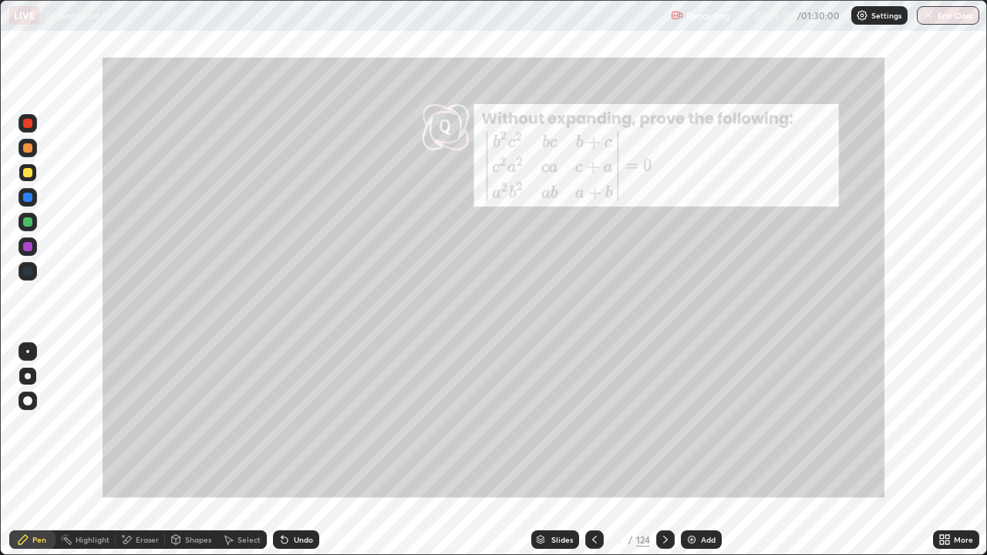
click at [661, 424] on icon at bounding box center [665, 539] width 12 height 12
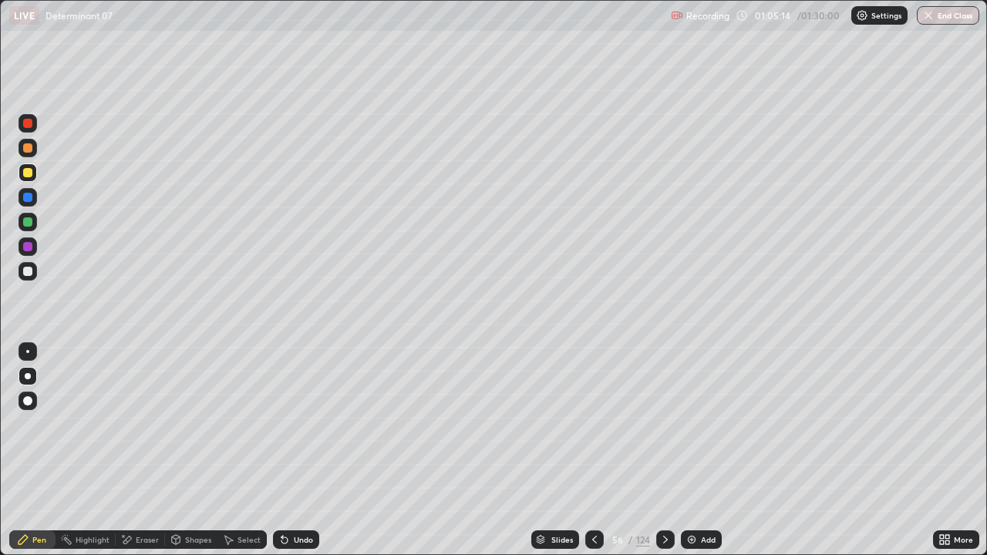
click at [593, 424] on icon at bounding box center [594, 539] width 12 height 12
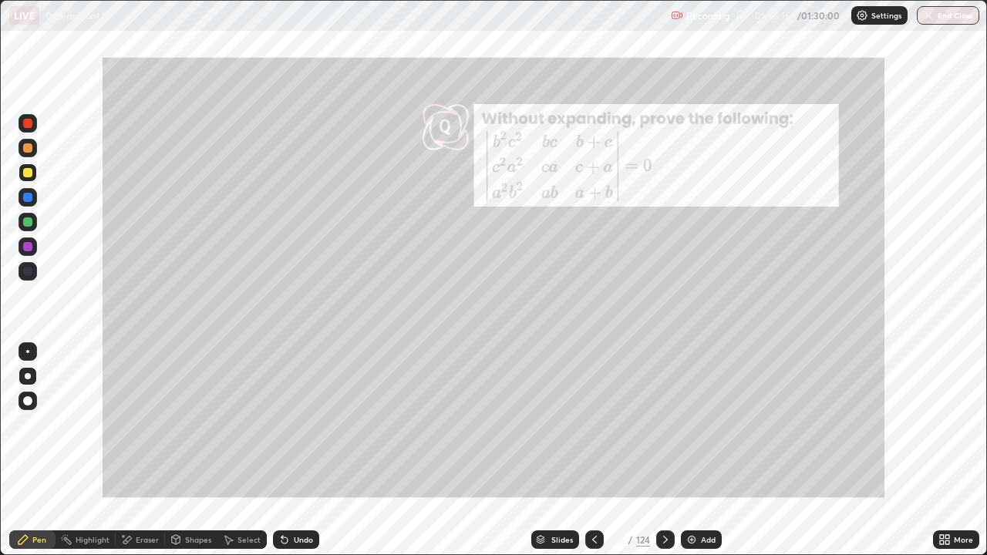
click at [665, 424] on icon at bounding box center [665, 539] width 12 height 12
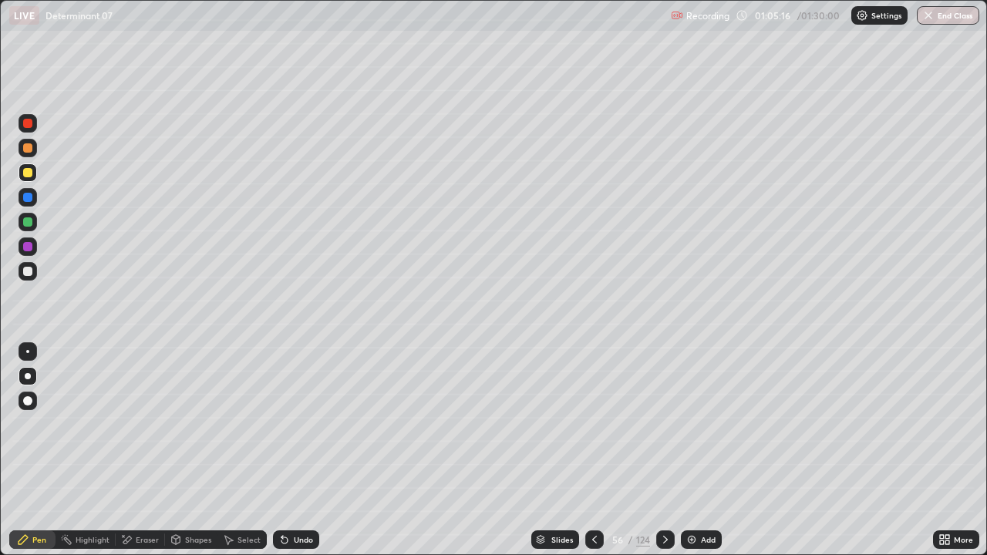
click at [150, 424] on div "Eraser" at bounding box center [147, 540] width 23 height 8
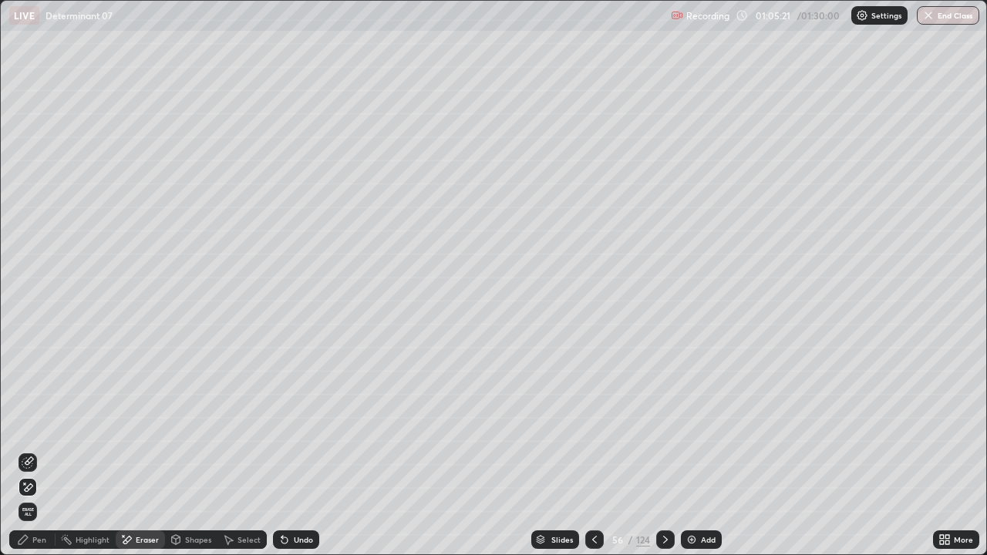
click at [593, 424] on icon at bounding box center [594, 539] width 12 height 12
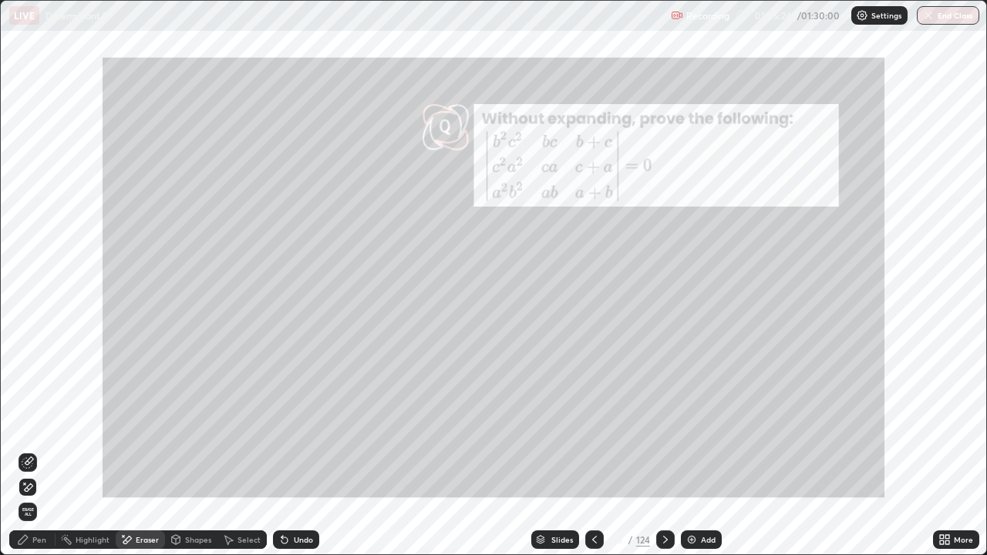
click at [664, 424] on icon at bounding box center [665, 539] width 12 height 12
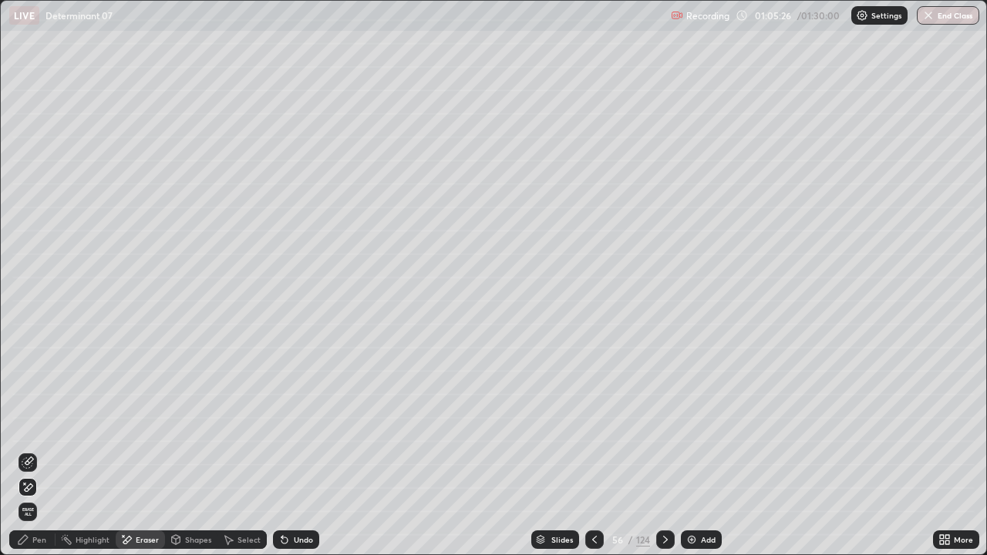
click at [39, 424] on div "Pen" at bounding box center [39, 540] width 14 height 8
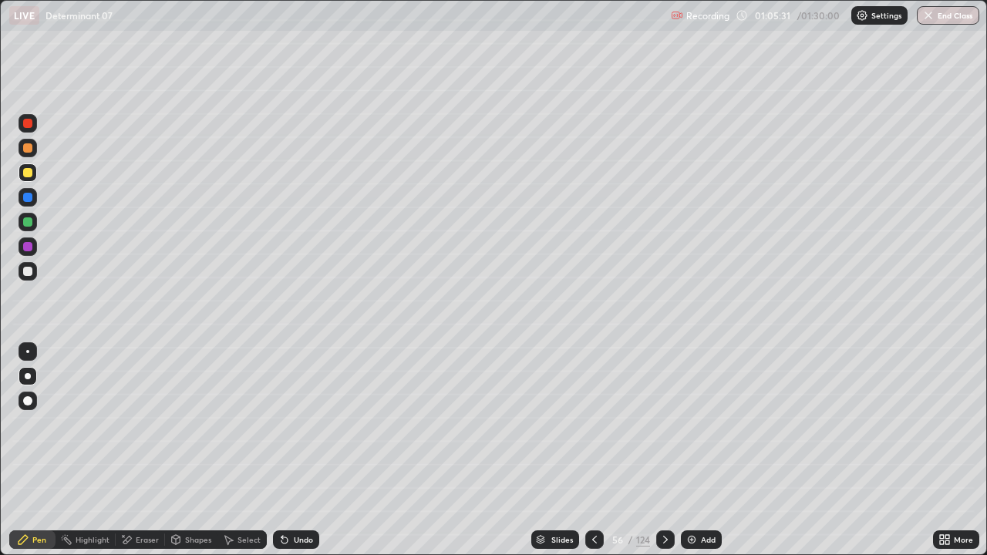
click at [597, 424] on icon at bounding box center [594, 539] width 12 height 12
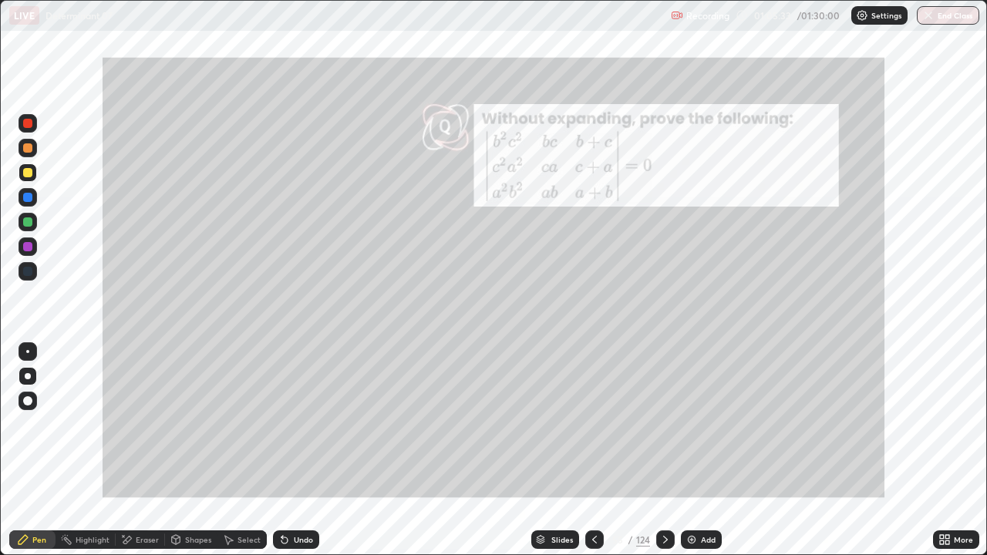
click at [665, 424] on icon at bounding box center [665, 539] width 12 height 12
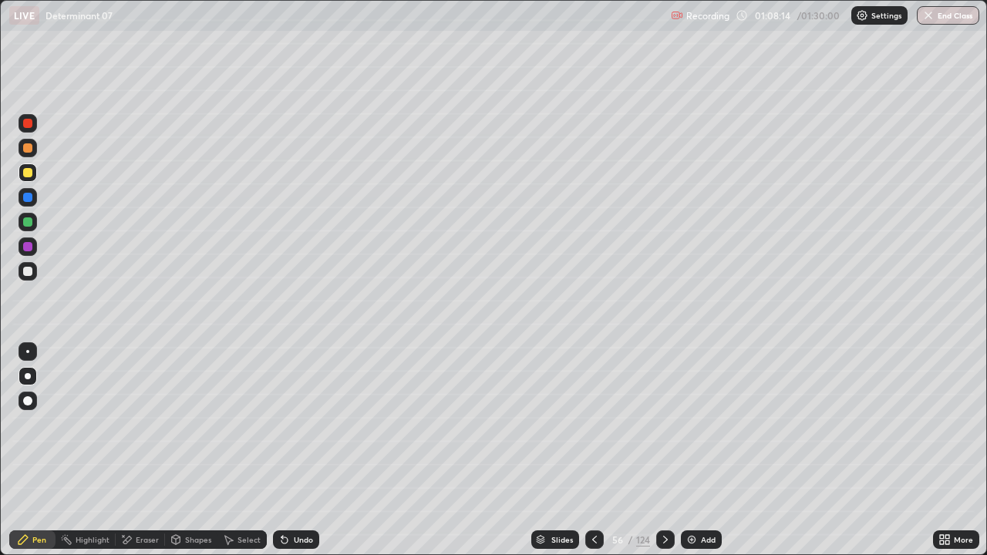
click at [147, 424] on div "Eraser" at bounding box center [147, 540] width 23 height 8
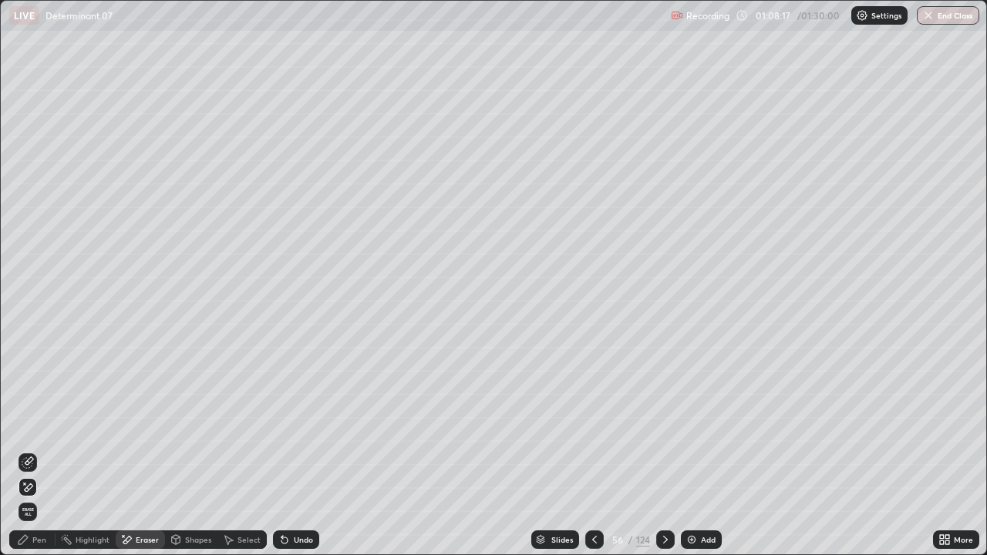
click at [37, 424] on div "Pen" at bounding box center [32, 539] width 46 height 19
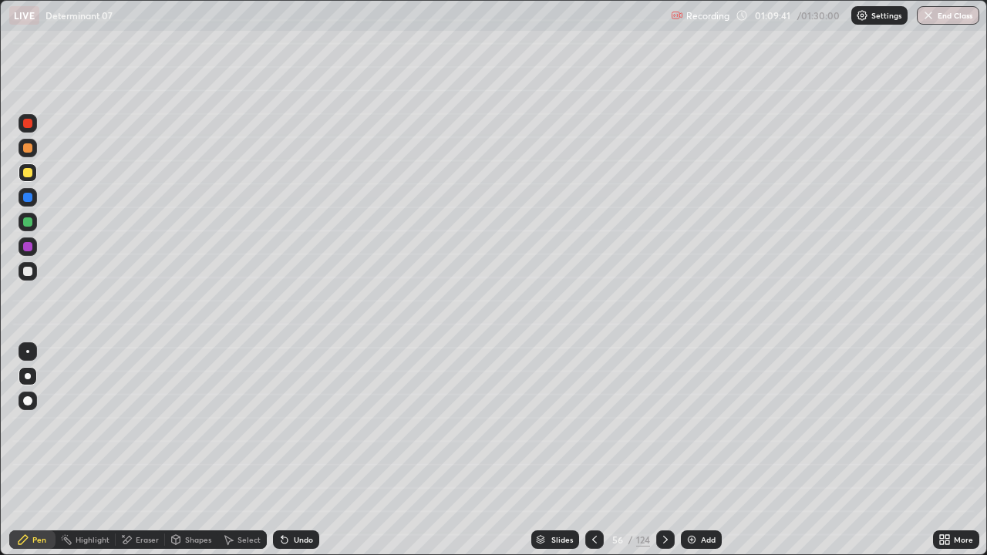
click at [593, 424] on icon at bounding box center [594, 539] width 12 height 12
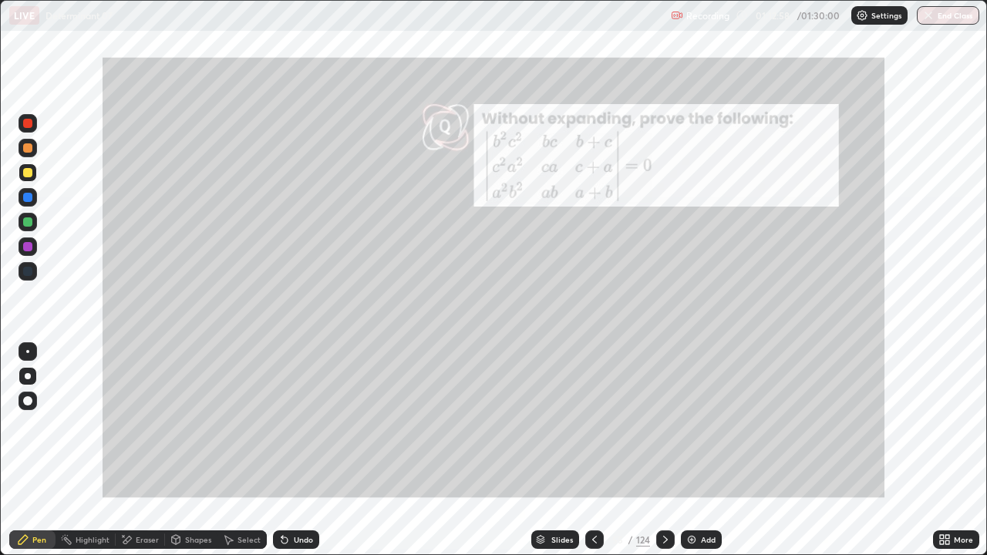
click at [695, 424] on img at bounding box center [691, 539] width 12 height 12
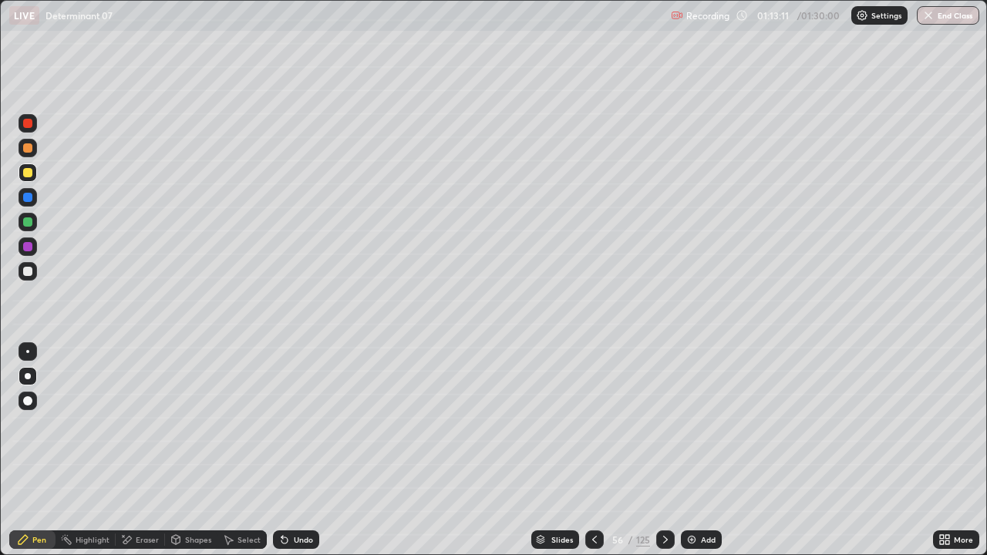
click at [592, 424] on icon at bounding box center [594, 540] width 5 height 8
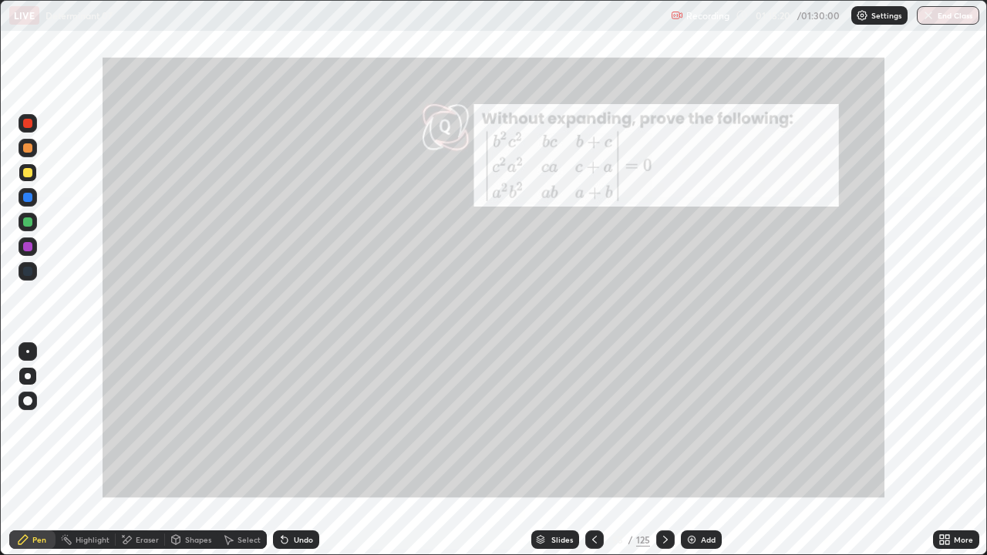
click at [592, 424] on icon at bounding box center [594, 540] width 5 height 8
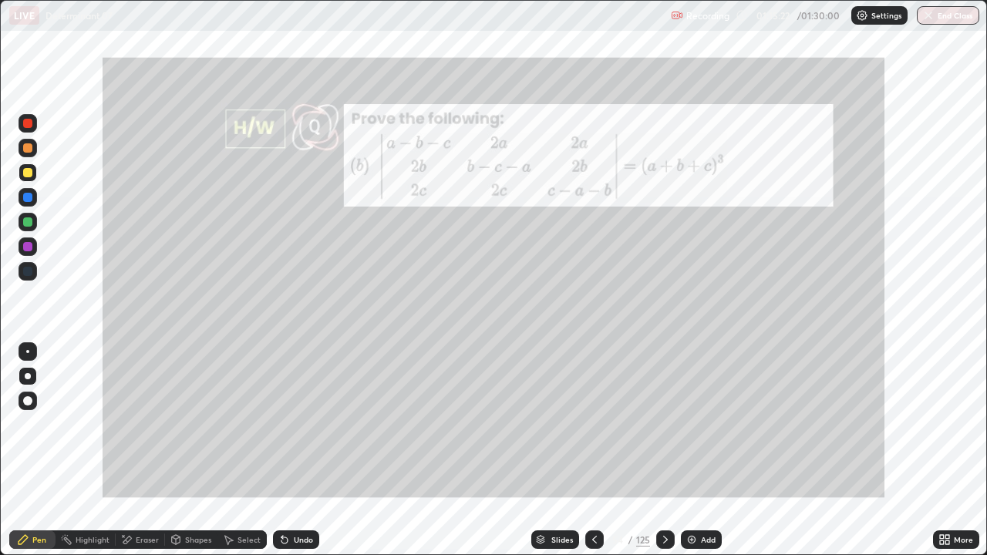
click at [593, 424] on icon at bounding box center [594, 539] width 12 height 12
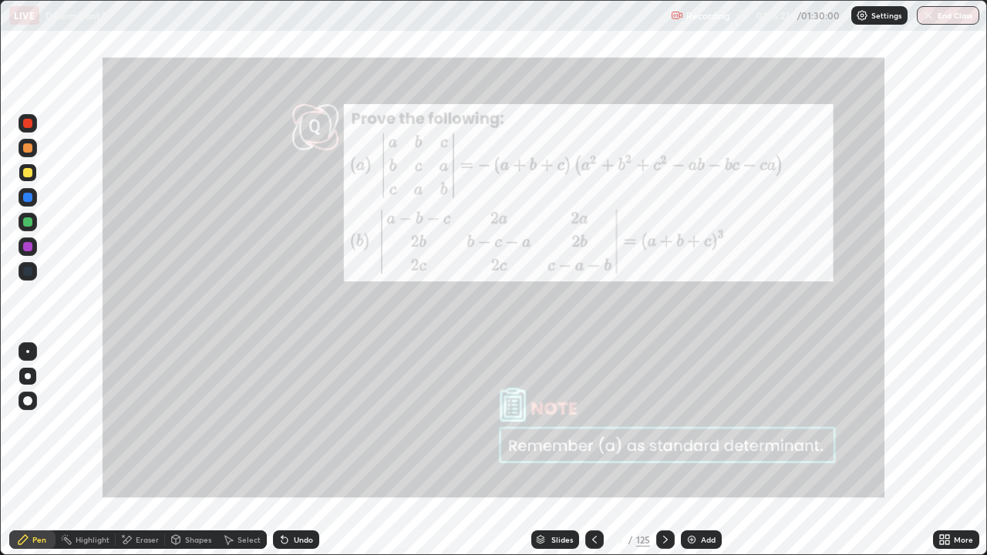
click at [592, 424] on icon at bounding box center [594, 540] width 5 height 8
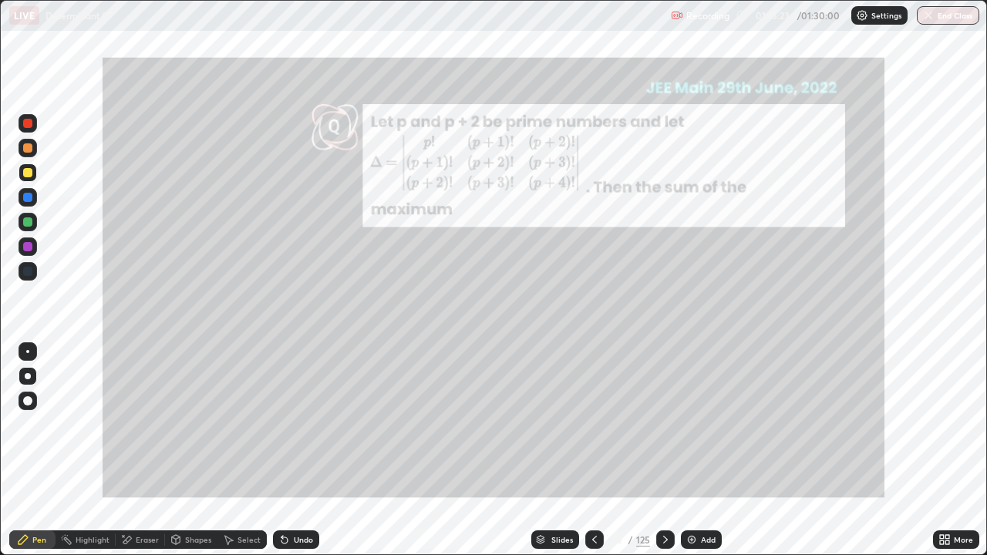
click at [594, 424] on icon at bounding box center [594, 539] width 12 height 12
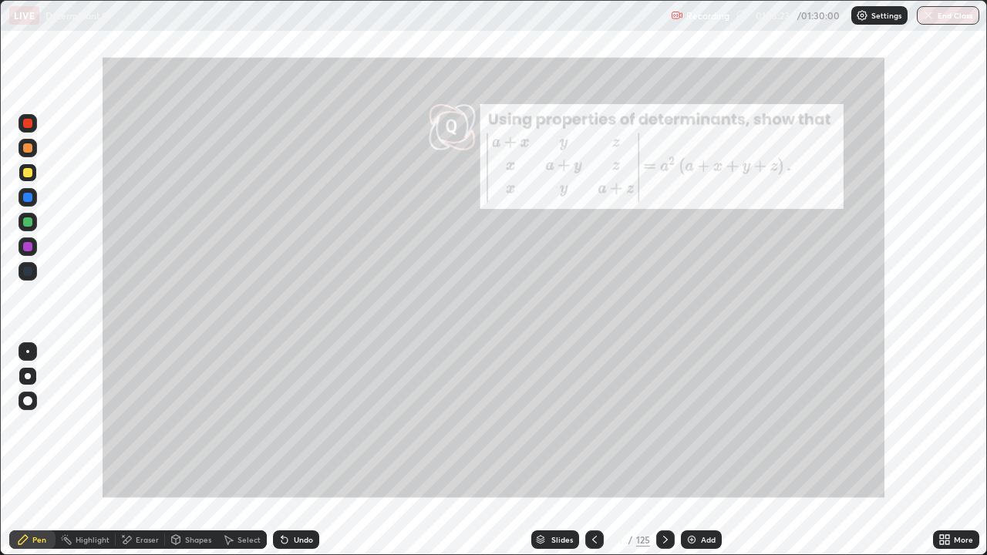
click at [593, 424] on icon at bounding box center [594, 539] width 12 height 12
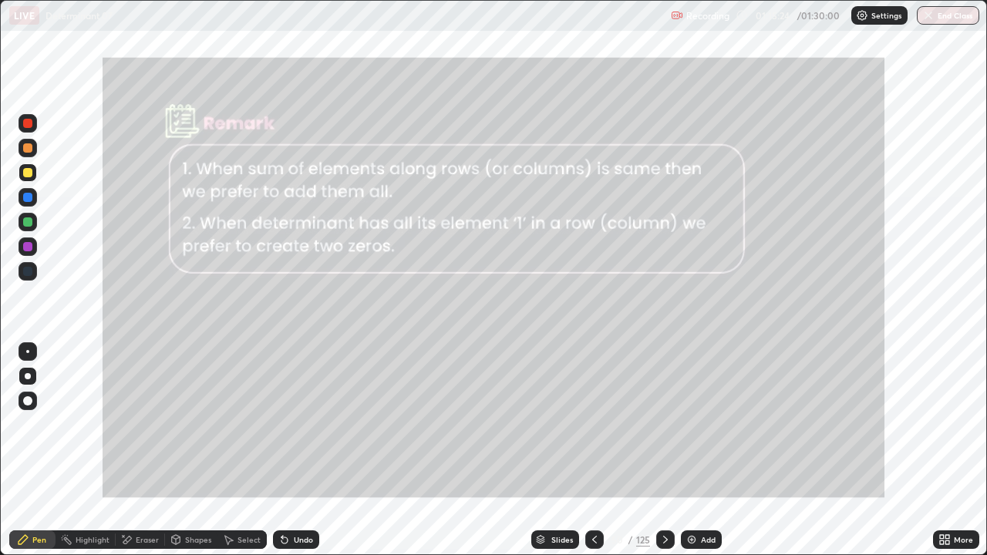
click at [663, 424] on icon at bounding box center [665, 539] width 12 height 12
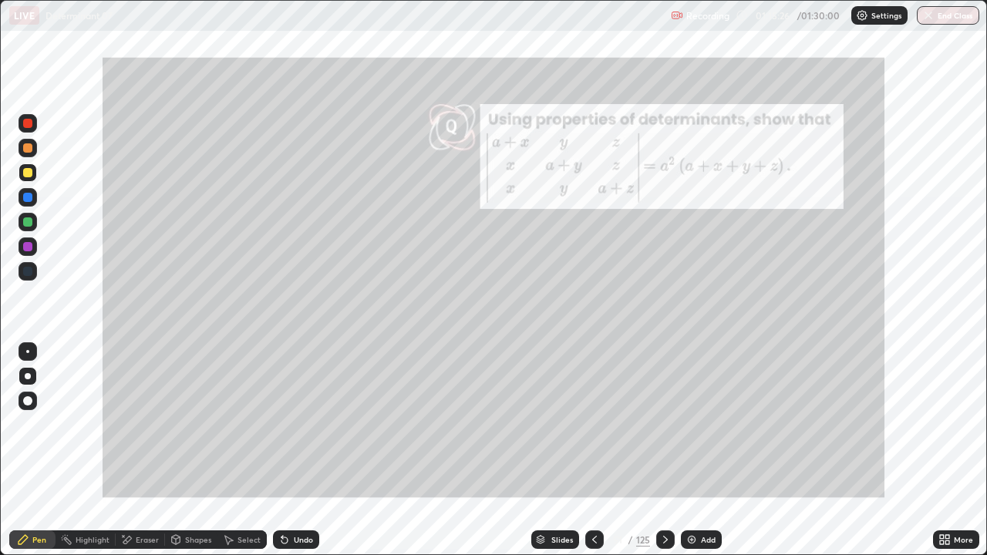
click at [594, 424] on icon at bounding box center [594, 539] width 12 height 12
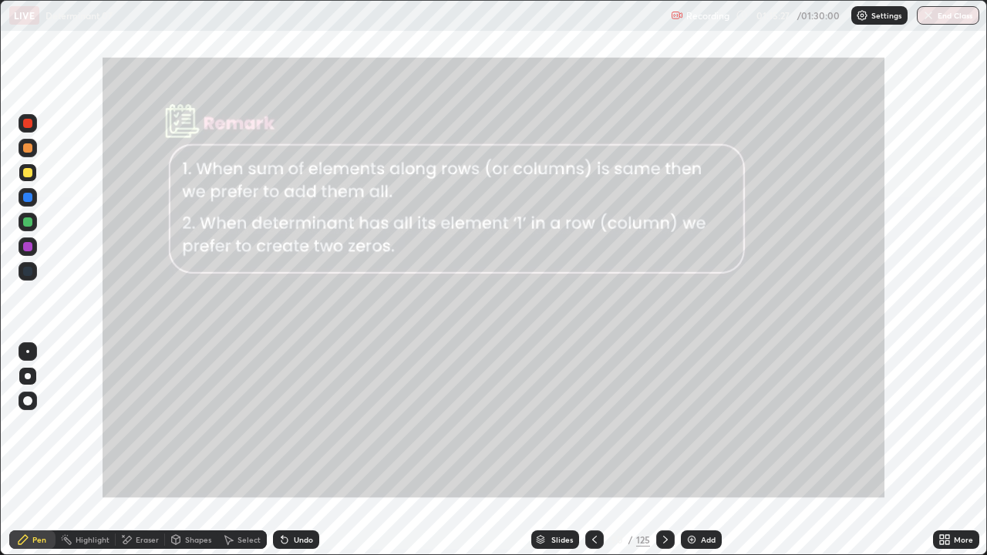
click at [594, 424] on icon at bounding box center [594, 539] width 12 height 12
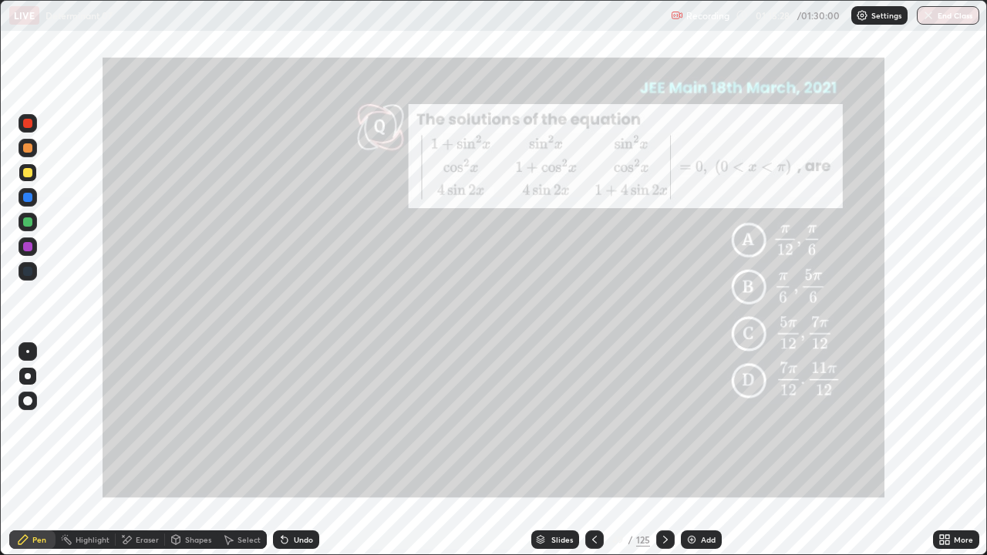
click at [594, 424] on icon at bounding box center [594, 539] width 12 height 12
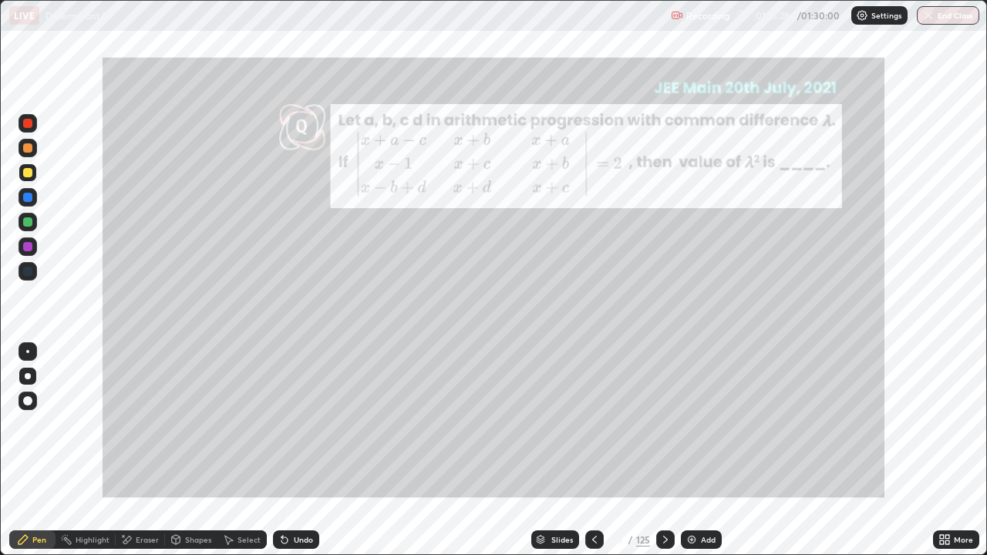
click at [594, 424] on icon at bounding box center [594, 539] width 12 height 12
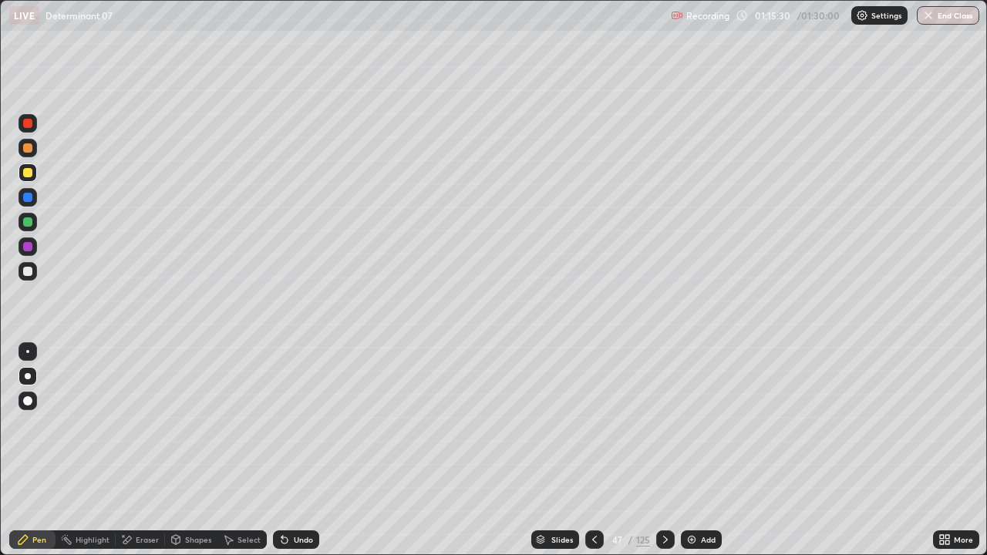
click at [594, 424] on icon at bounding box center [594, 539] width 12 height 12
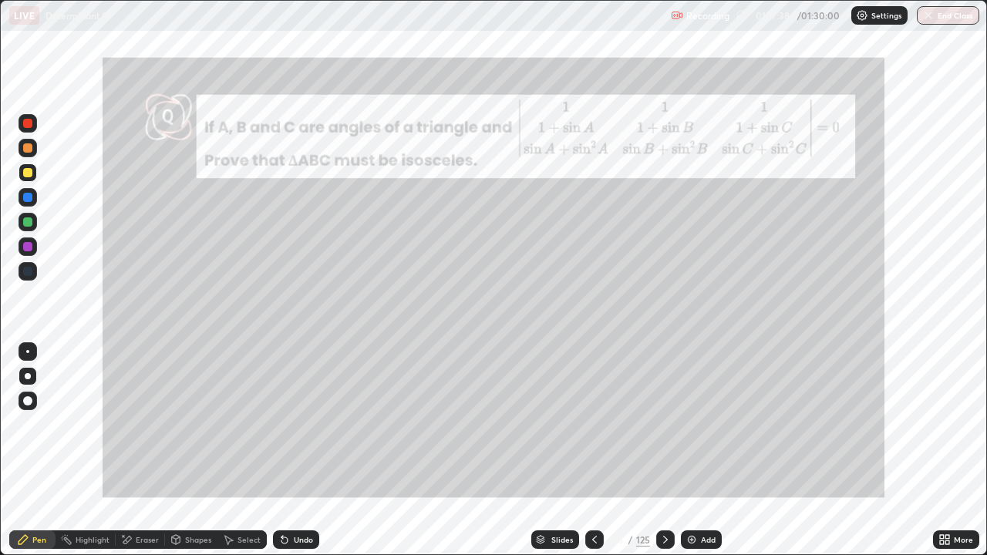
click at [30, 224] on div at bounding box center [27, 221] width 9 height 9
click at [716, 424] on div "Add" at bounding box center [701, 539] width 41 height 19
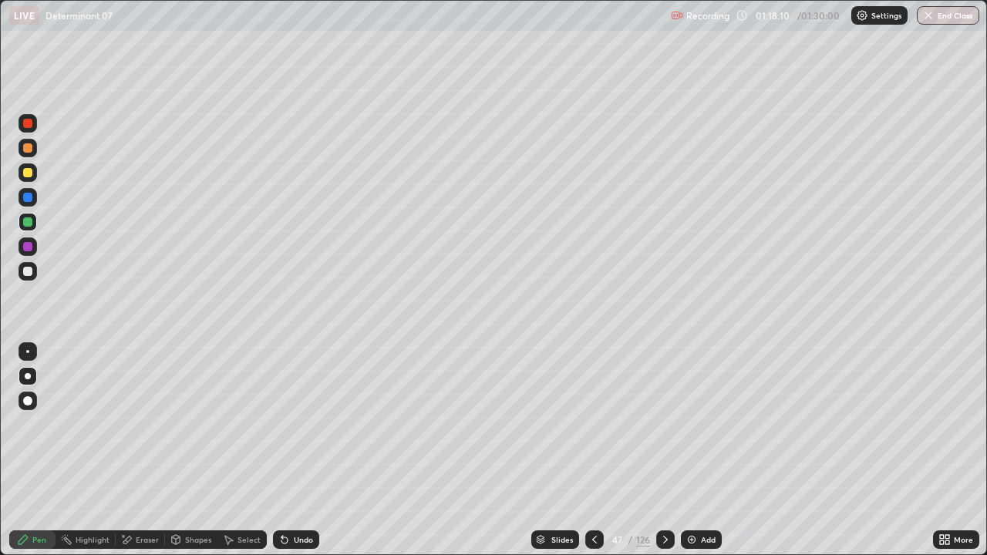
click at [592, 424] on icon at bounding box center [594, 539] width 12 height 12
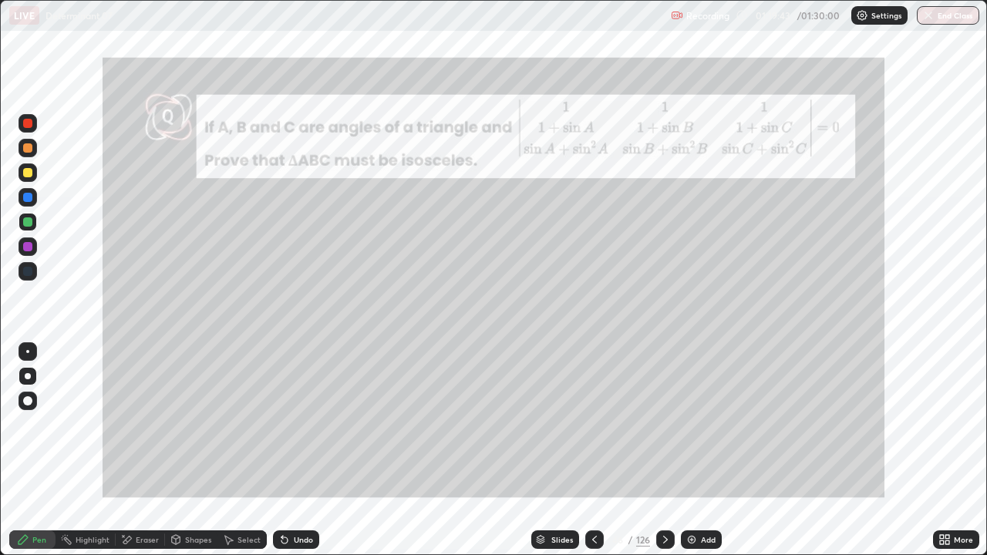
click at [664, 424] on icon at bounding box center [665, 539] width 12 height 12
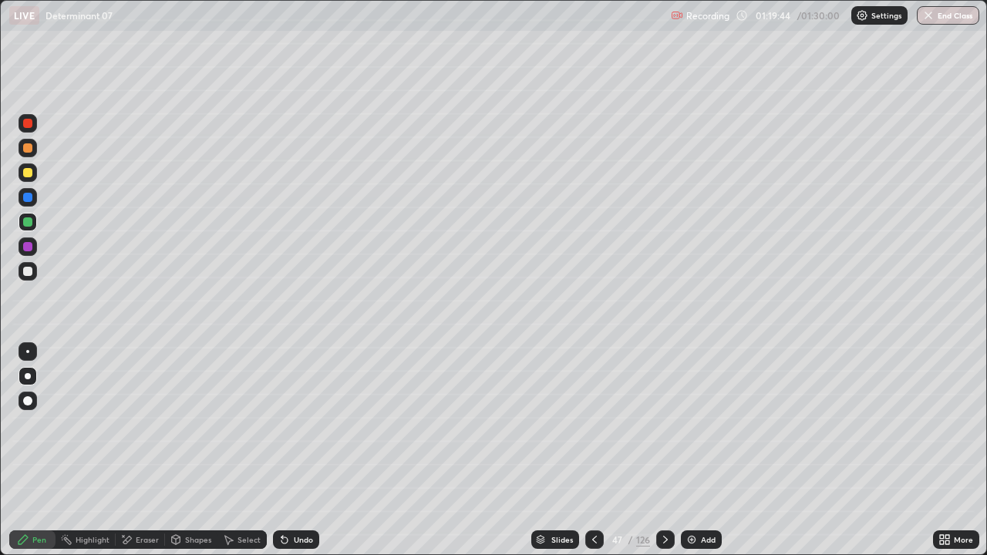
click at [664, 424] on icon at bounding box center [665, 539] width 12 height 12
click at [592, 424] on icon at bounding box center [594, 539] width 12 height 12
click at [661, 424] on icon at bounding box center [665, 539] width 12 height 12
click at [663, 424] on icon at bounding box center [665, 540] width 5 height 8
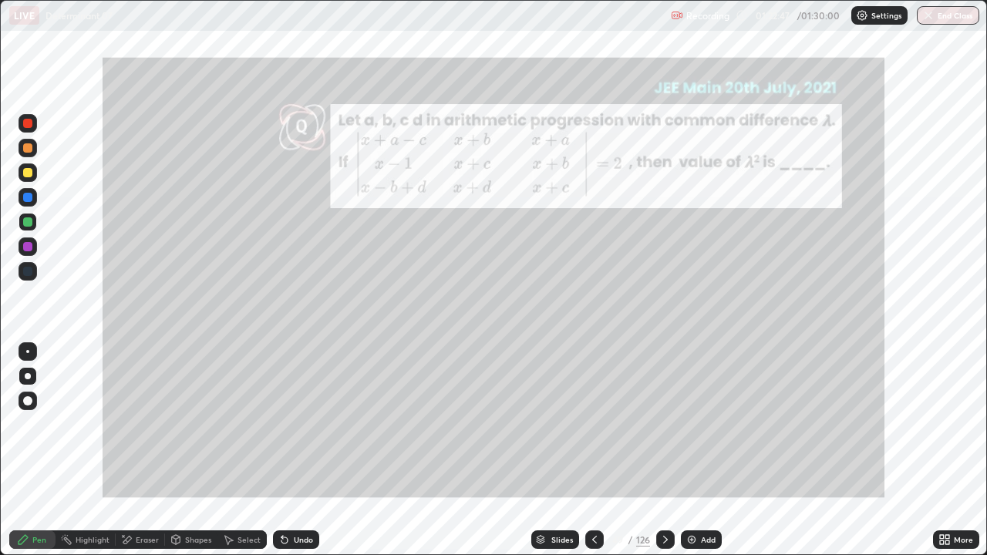
click at [662, 424] on icon at bounding box center [665, 539] width 12 height 12
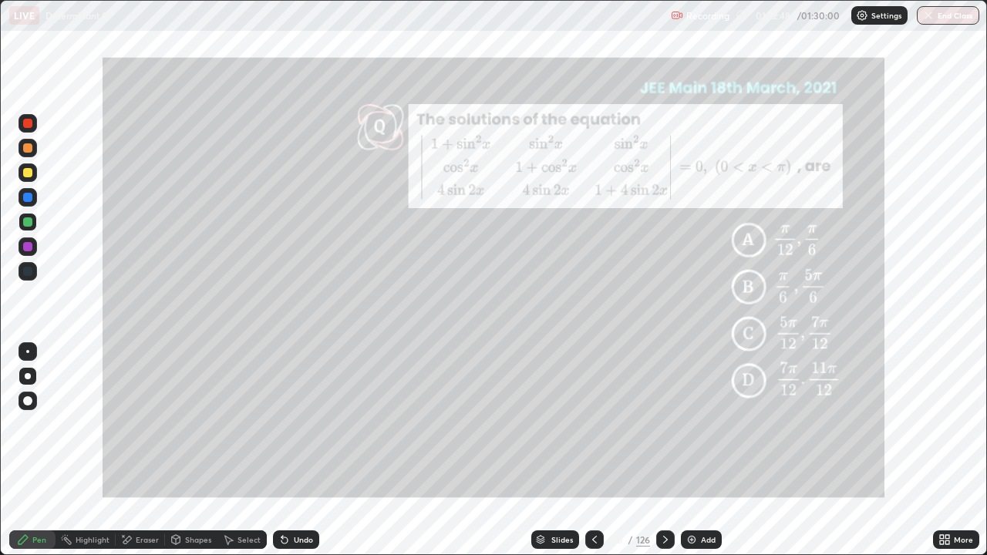
click at [662, 424] on icon at bounding box center [665, 539] width 12 height 12
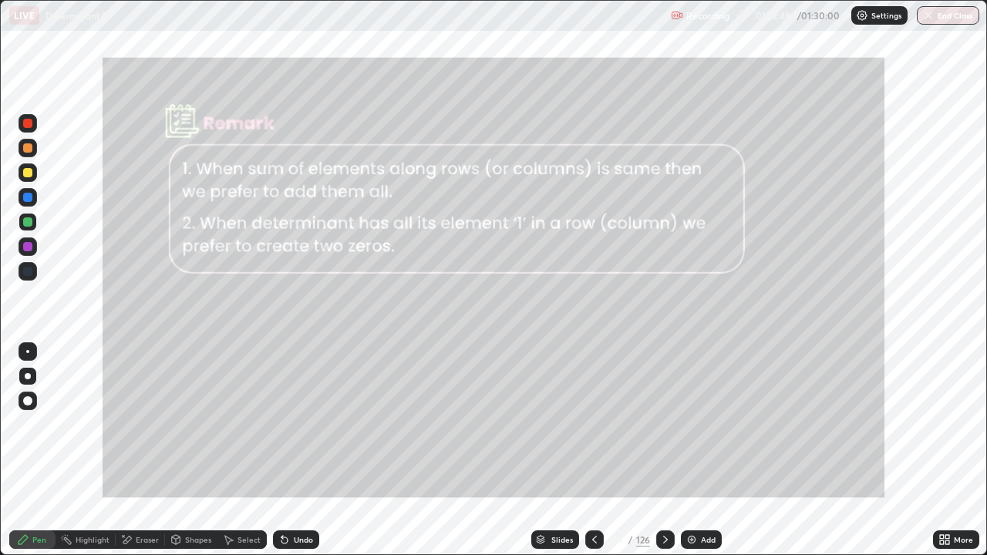
click at [663, 424] on icon at bounding box center [665, 539] width 12 height 12
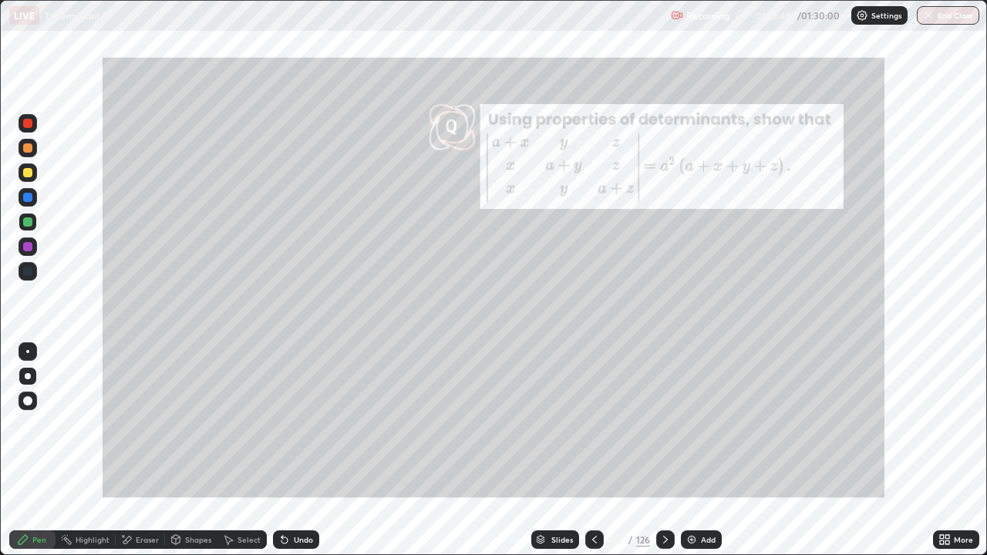
click at [664, 424] on icon at bounding box center [665, 540] width 5 height 8
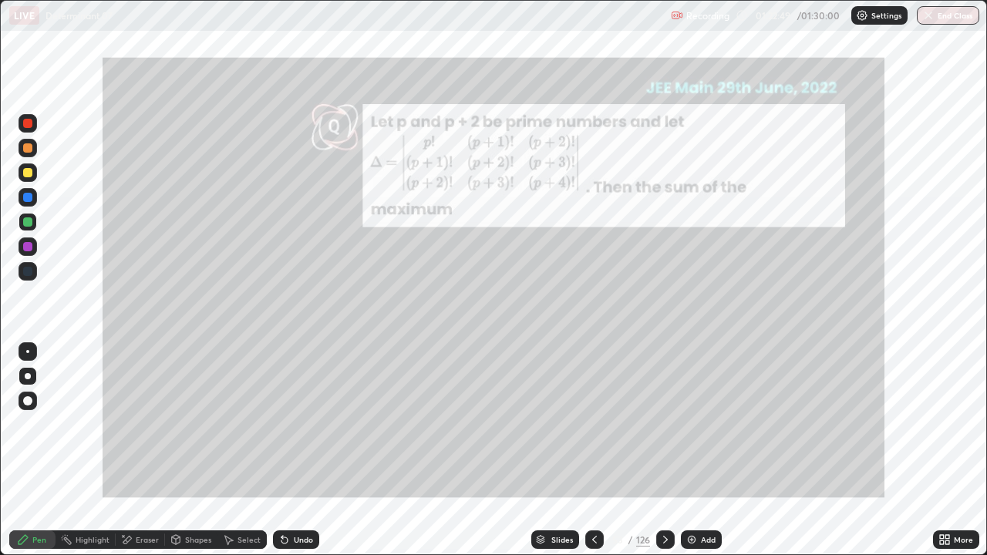
click at [664, 424] on icon at bounding box center [665, 540] width 5 height 8
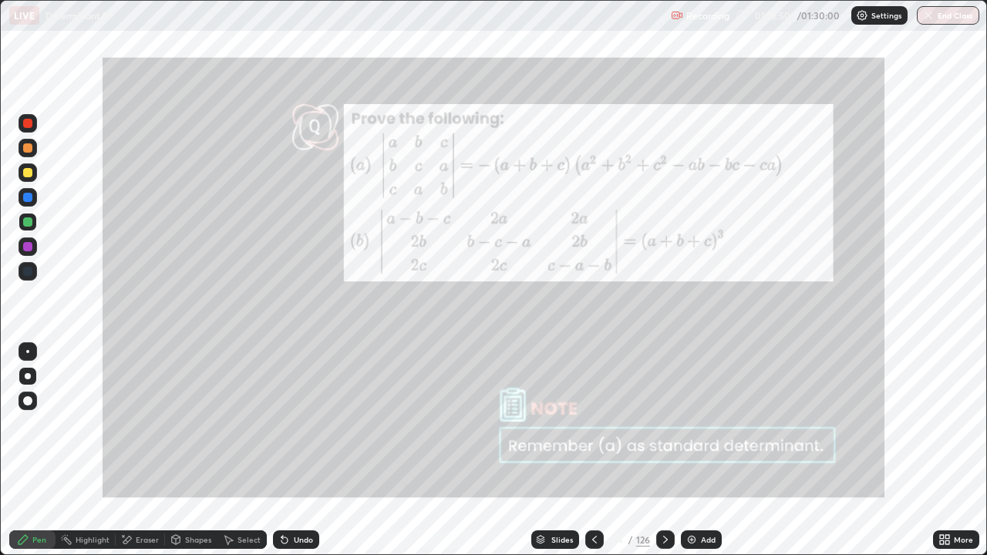
click at [664, 424] on icon at bounding box center [665, 539] width 12 height 12
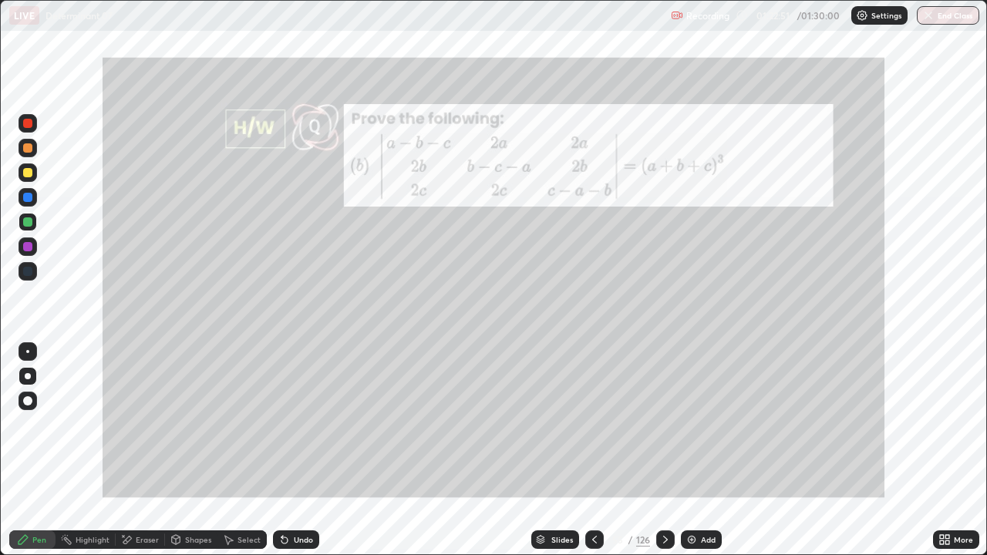
click at [666, 424] on icon at bounding box center [665, 539] width 12 height 12
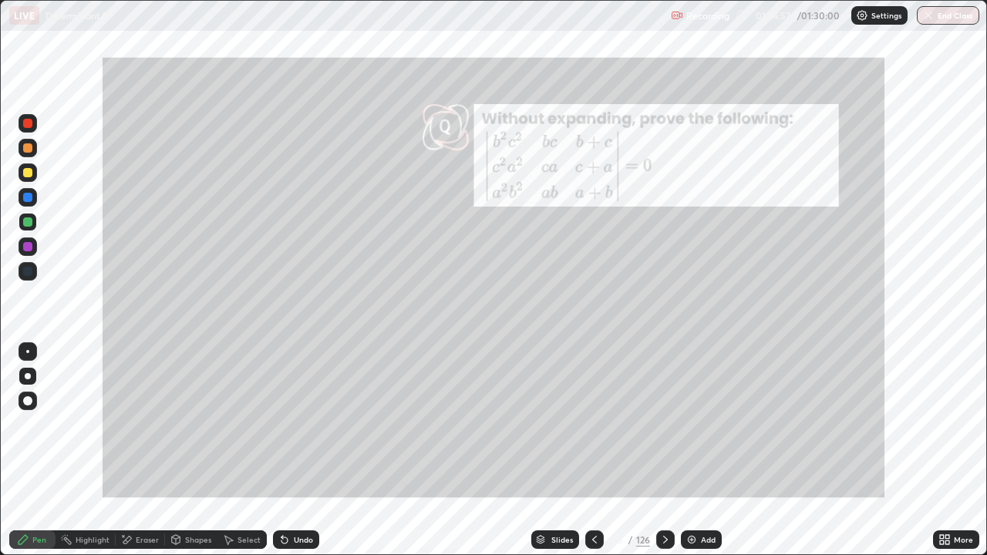
click at [151, 424] on div "Eraser" at bounding box center [147, 540] width 23 height 8
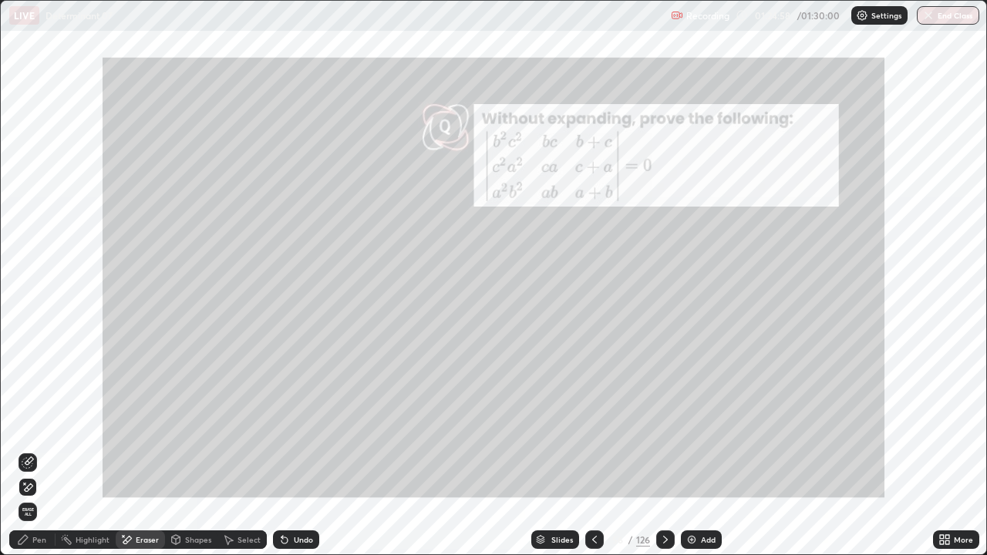
click at [27, 424] on span "Erase all" at bounding box center [27, 511] width 17 height 9
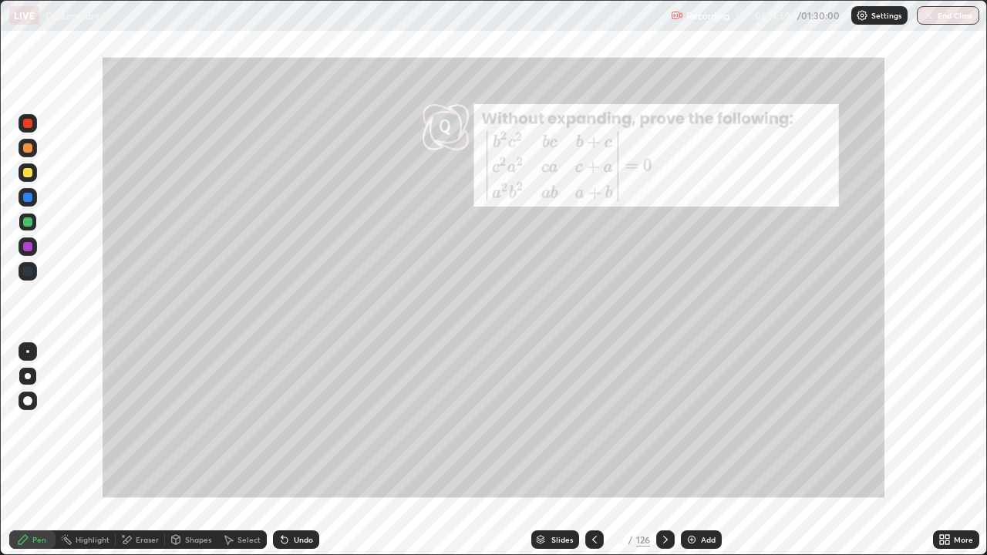
click at [31, 424] on div "Pen" at bounding box center [32, 539] width 46 height 19
click at [150, 424] on div "Eraser" at bounding box center [147, 540] width 23 height 8
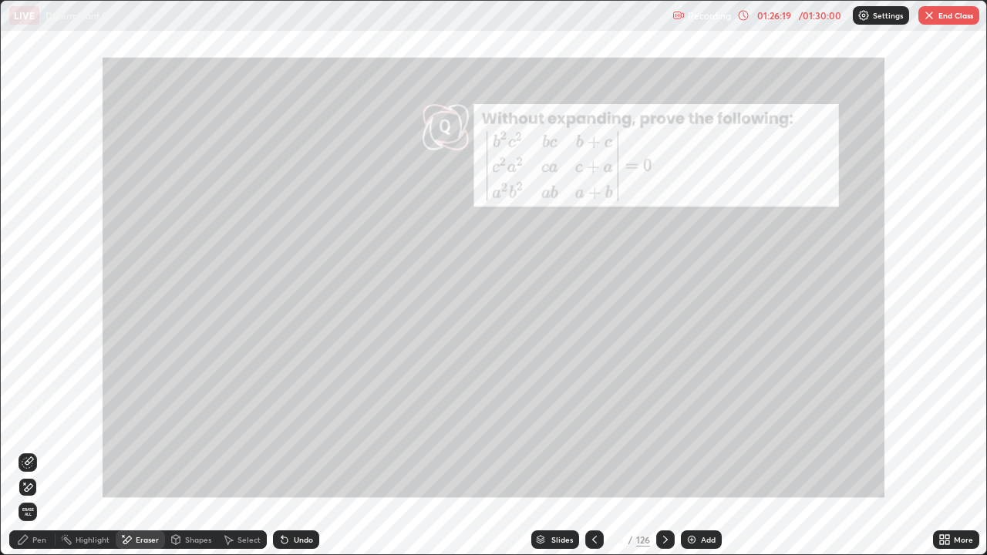
click at [36, 424] on div "Pen" at bounding box center [39, 540] width 14 height 8
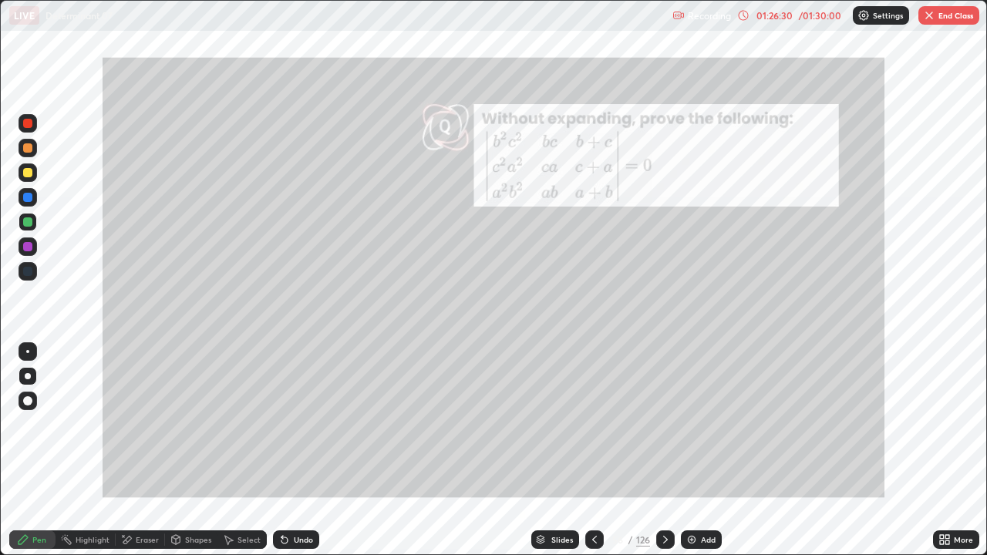
click at [145, 424] on div "Eraser" at bounding box center [147, 540] width 23 height 8
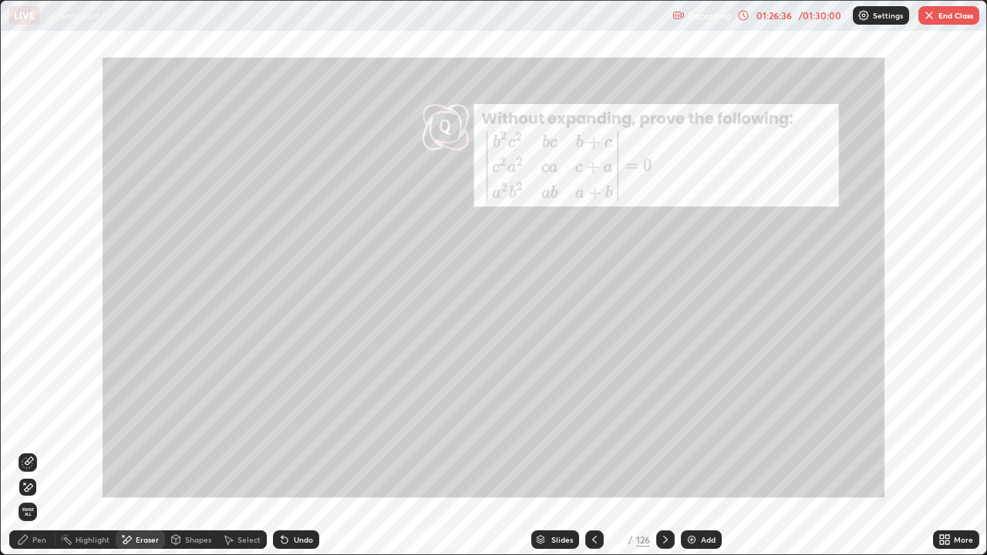
click at [45, 424] on div "Pen" at bounding box center [39, 540] width 14 height 8
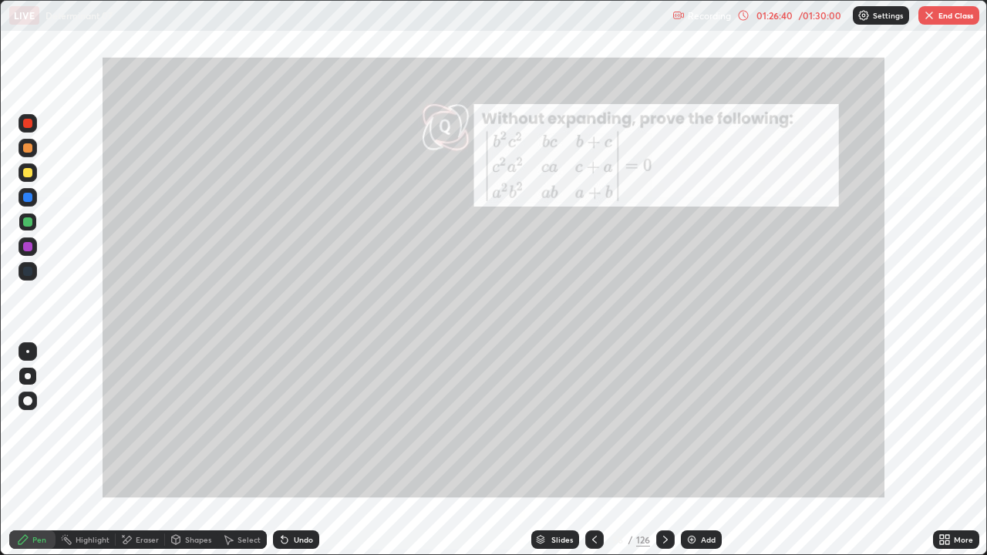
click at [146, 424] on div "Eraser" at bounding box center [147, 540] width 23 height 8
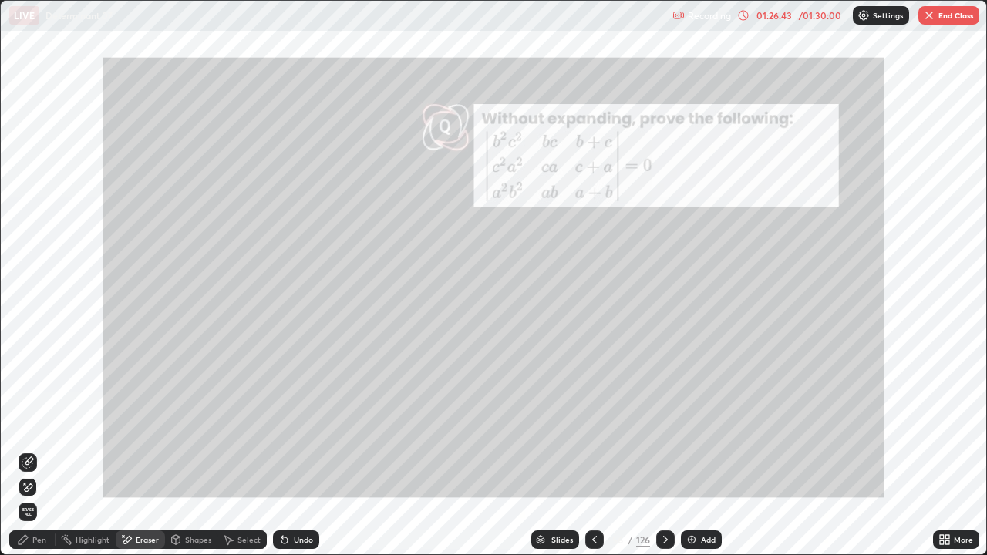
click at [44, 424] on div "Pen" at bounding box center [39, 540] width 14 height 8
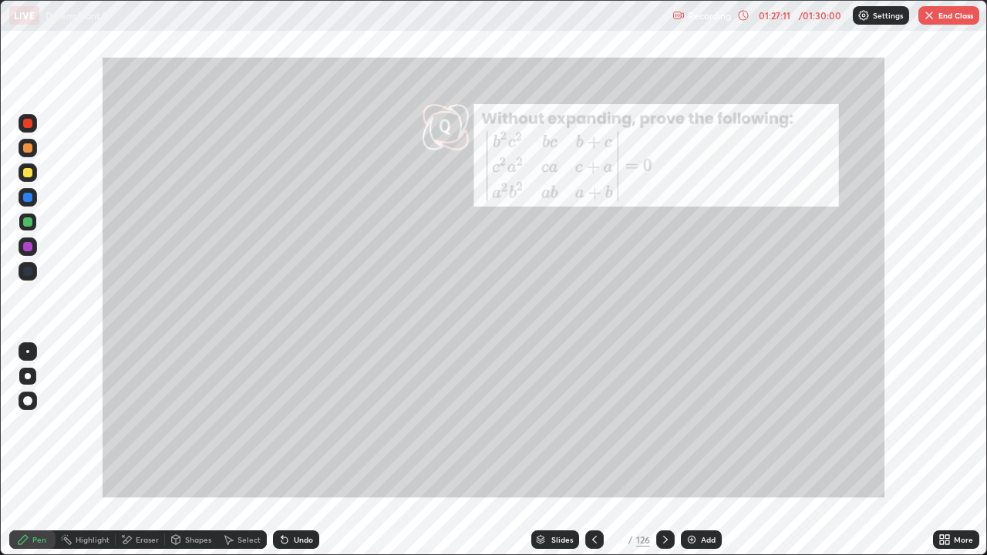
click at [664, 424] on icon at bounding box center [665, 539] width 12 height 12
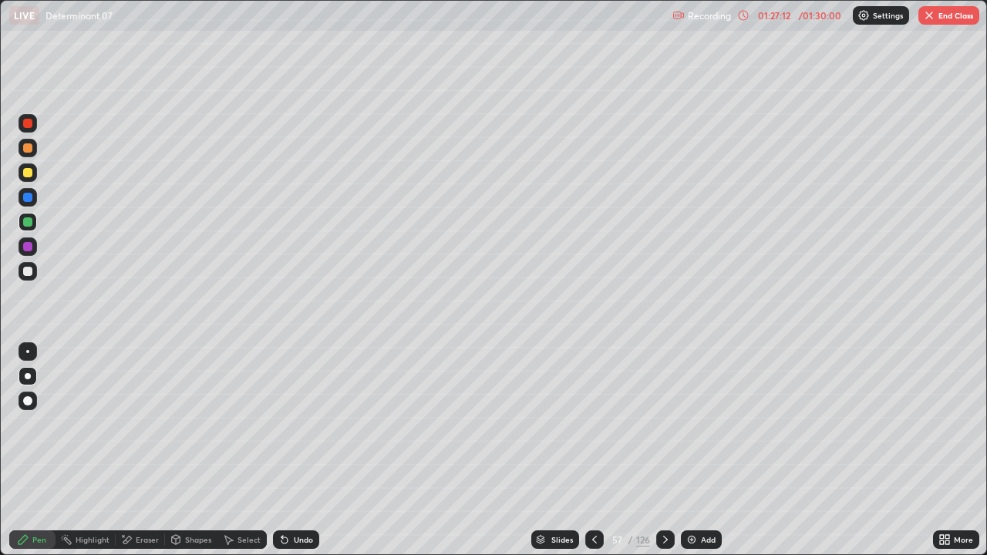
click at [664, 424] on icon at bounding box center [665, 539] width 12 height 12
click at [659, 424] on icon at bounding box center [665, 539] width 12 height 12
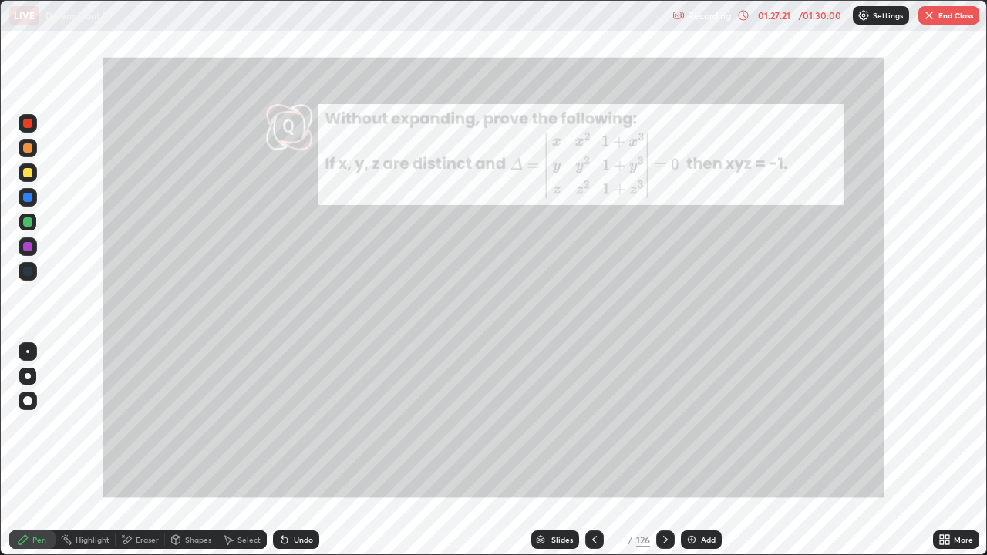
click at [938, 15] on button "End Class" at bounding box center [948, 15] width 61 height 19
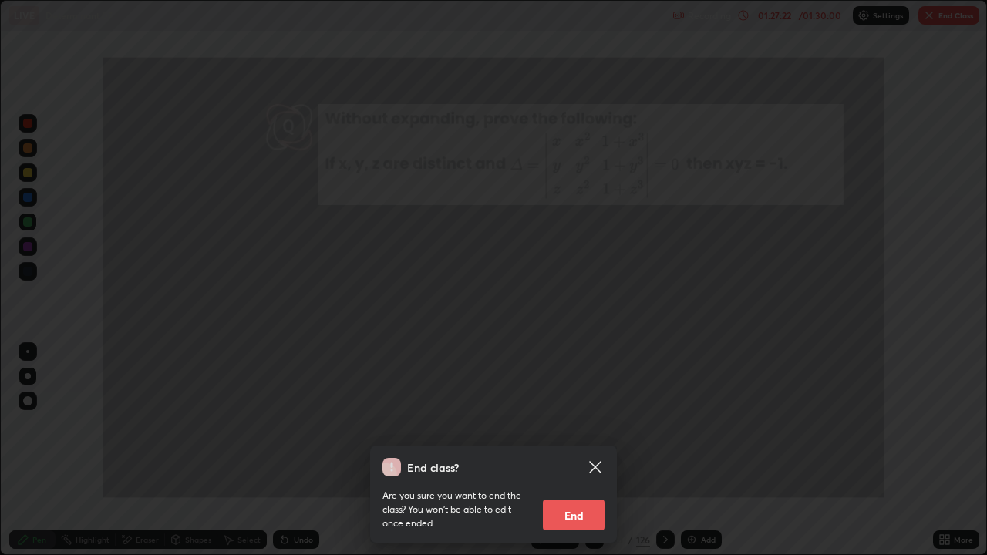
click at [582, 424] on button "End" at bounding box center [574, 515] width 62 height 31
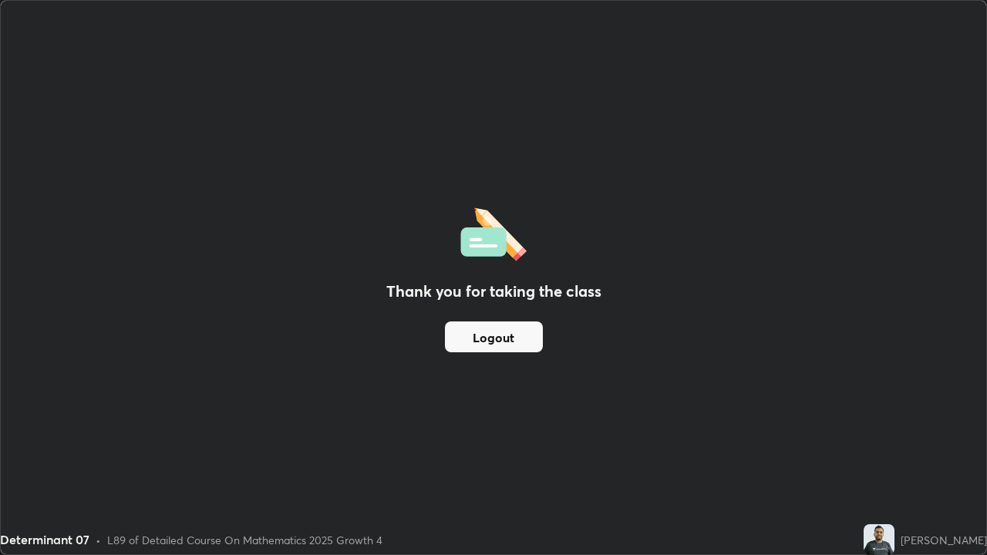
click at [529, 341] on button "Logout" at bounding box center [494, 336] width 98 height 31
